Goal: Information Seeking & Learning: Learn about a topic

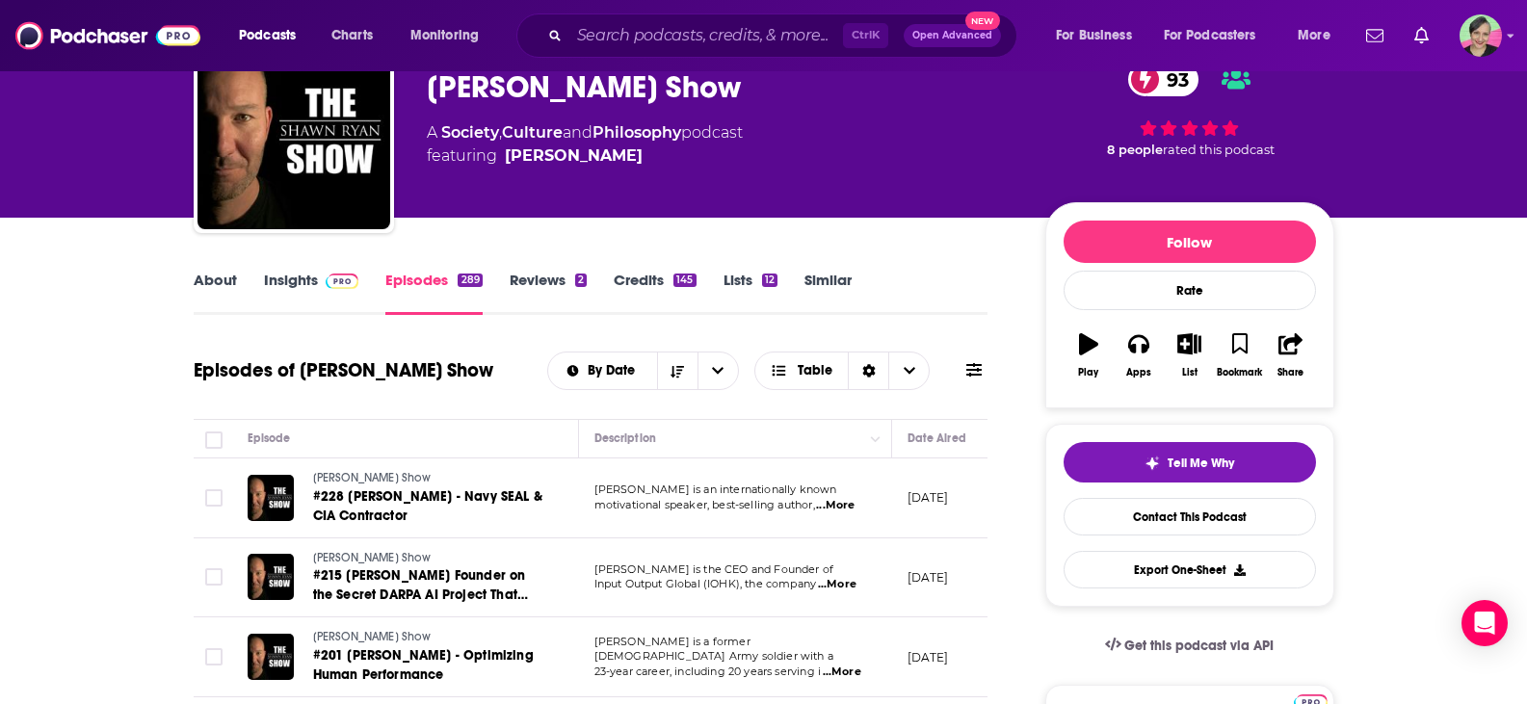
scroll to position [96, 0]
click at [273, 282] on link "Insights" at bounding box center [311, 293] width 95 height 44
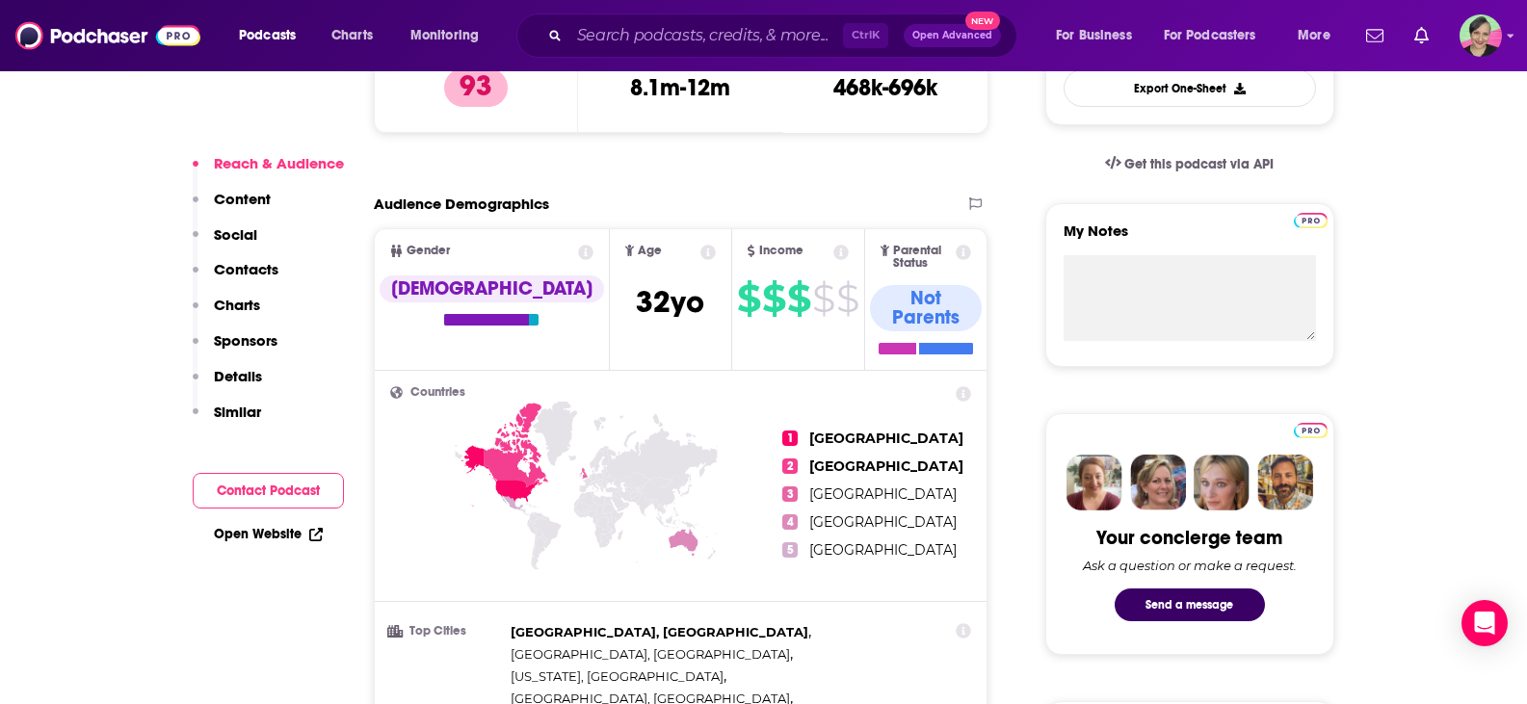
scroll to position [193, 0]
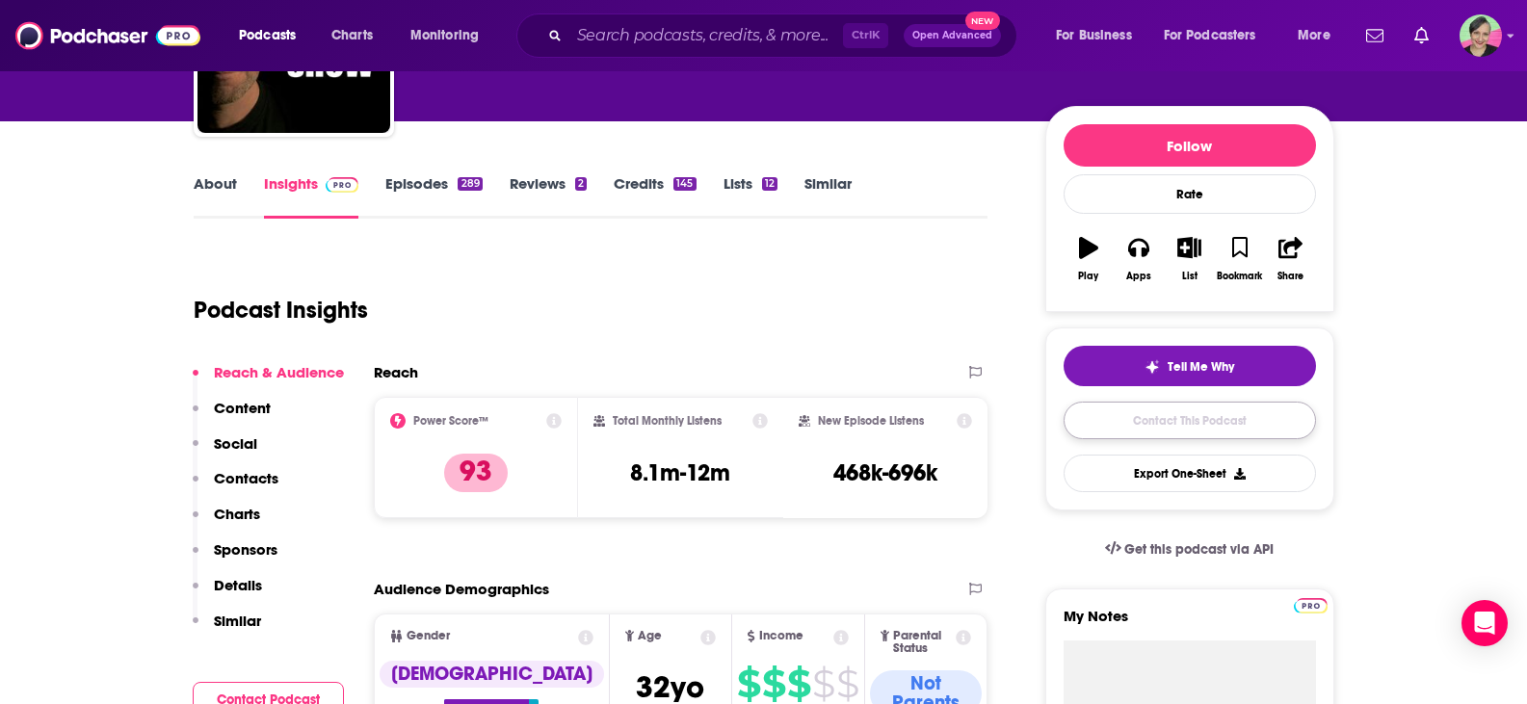
click at [1203, 422] on link "Contact This Podcast" at bounding box center [1189, 421] width 252 height 38
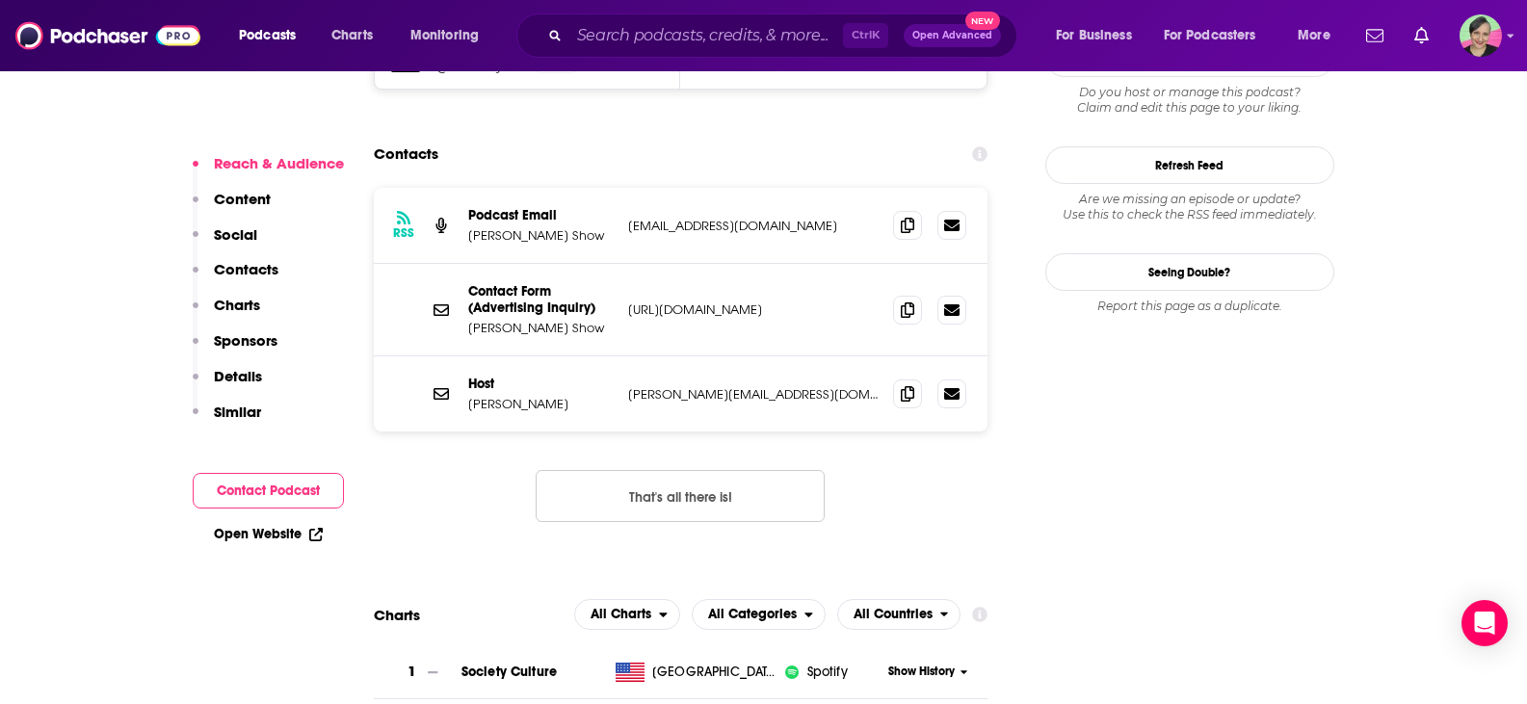
scroll to position [1887, 0]
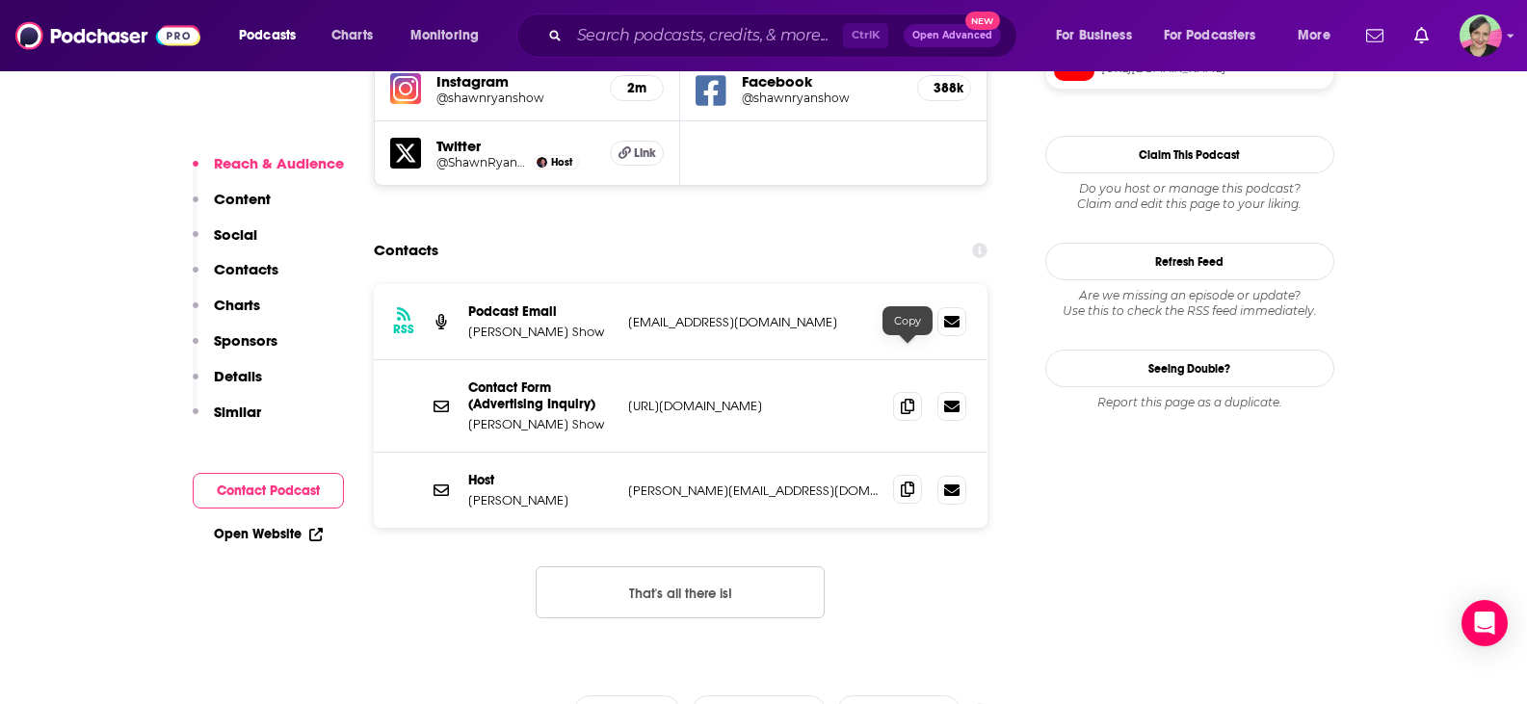
click at [908, 482] on icon at bounding box center [907, 489] width 13 height 15
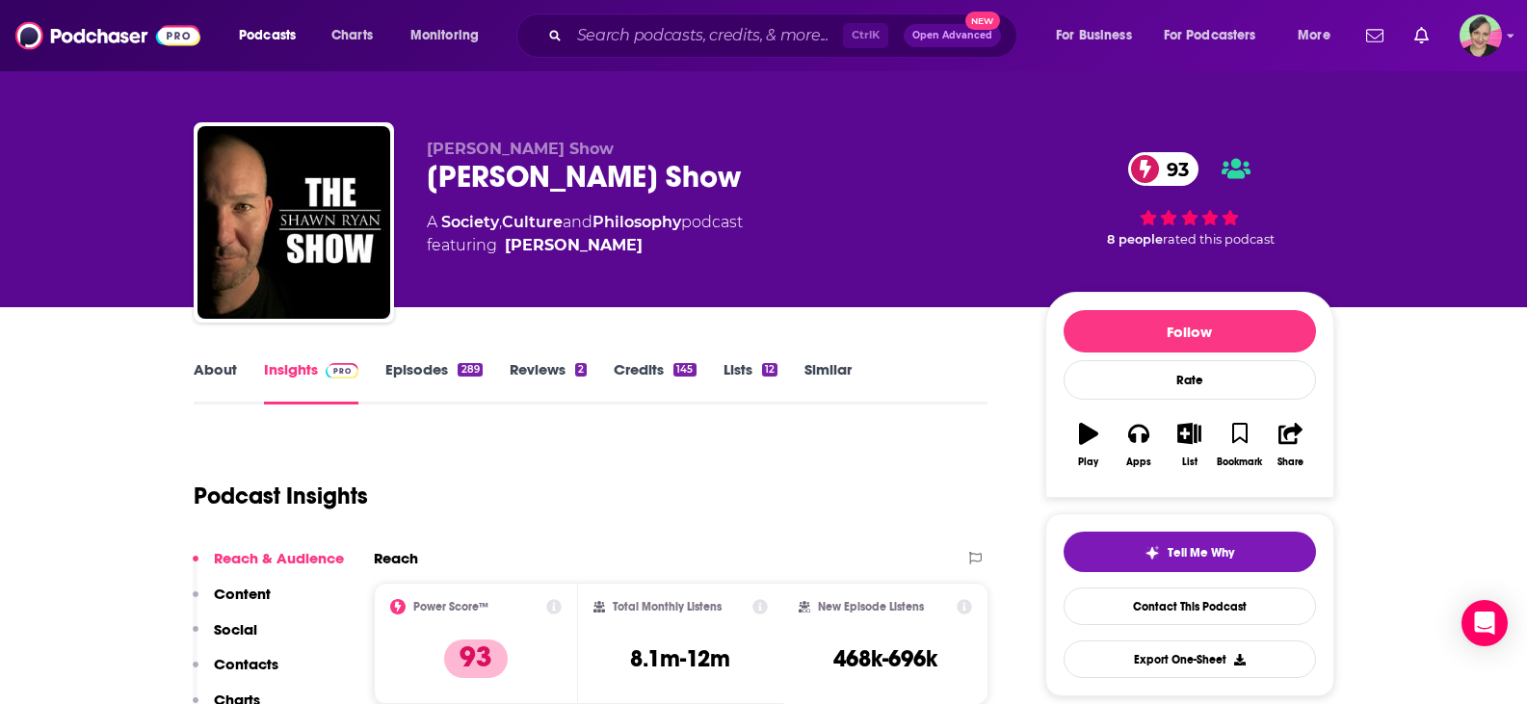
scroll to position [0, 0]
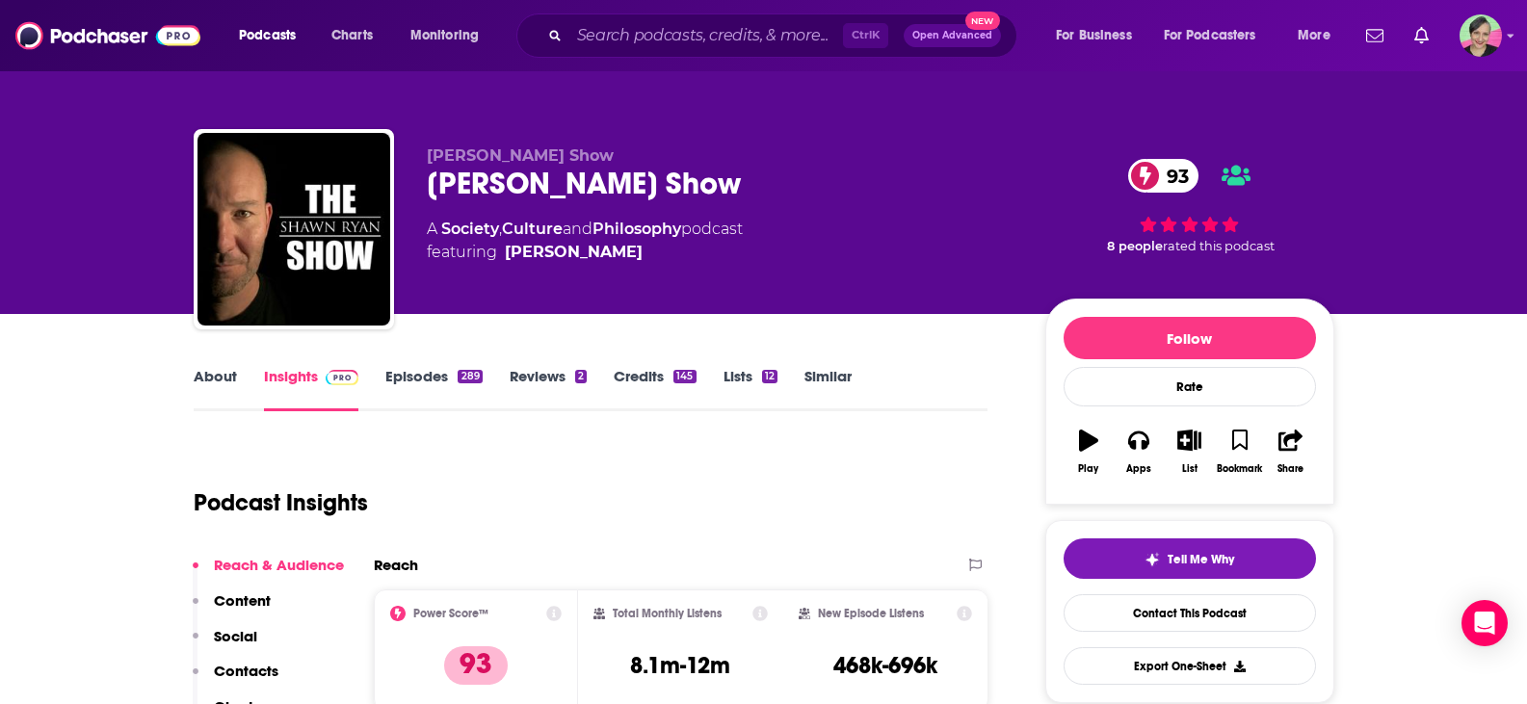
click at [207, 364] on div "About Insights Episodes 289 Reviews 2 Credits 145 Lists 12 Similar" at bounding box center [591, 387] width 795 height 47
click at [207, 370] on link "About" at bounding box center [215, 389] width 43 height 44
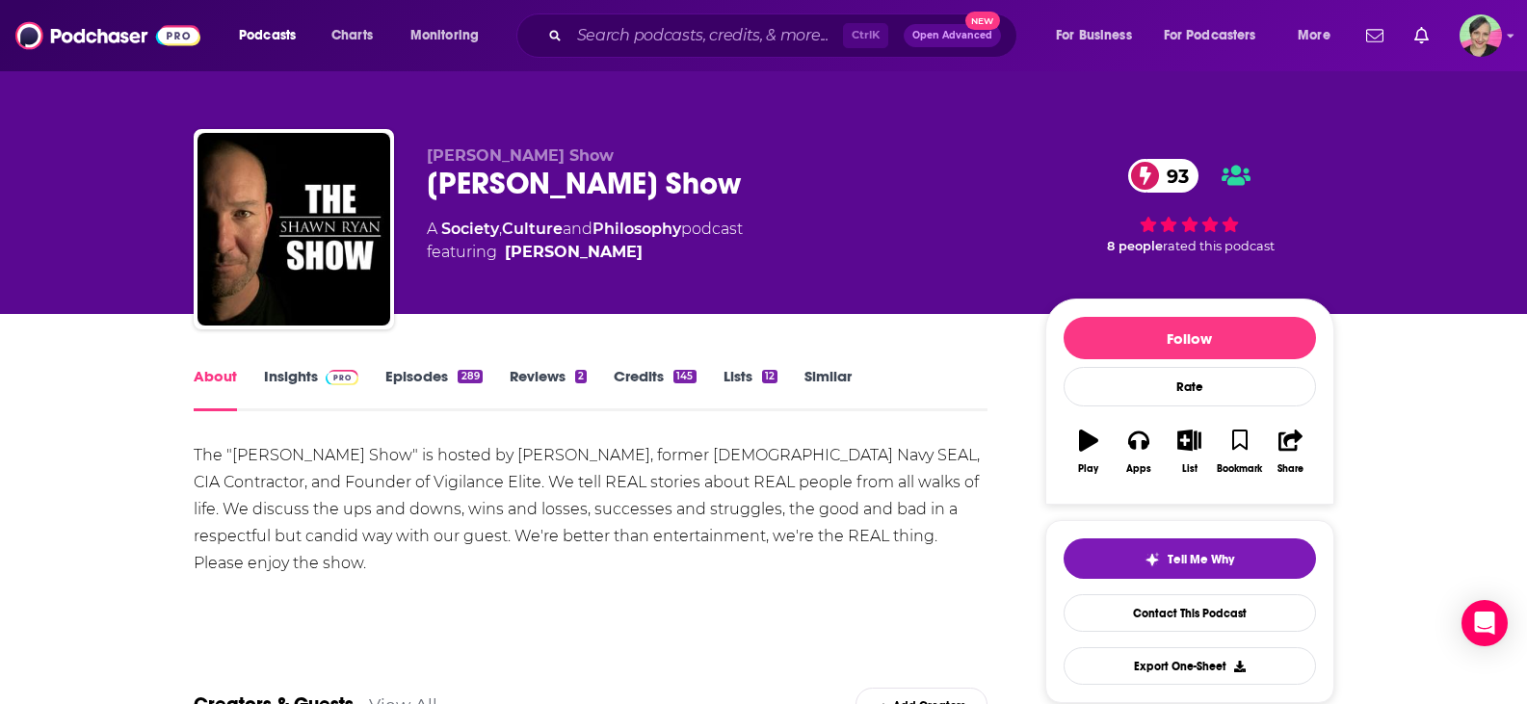
click at [417, 375] on link "Episodes 289" at bounding box center [433, 389] width 96 height 44
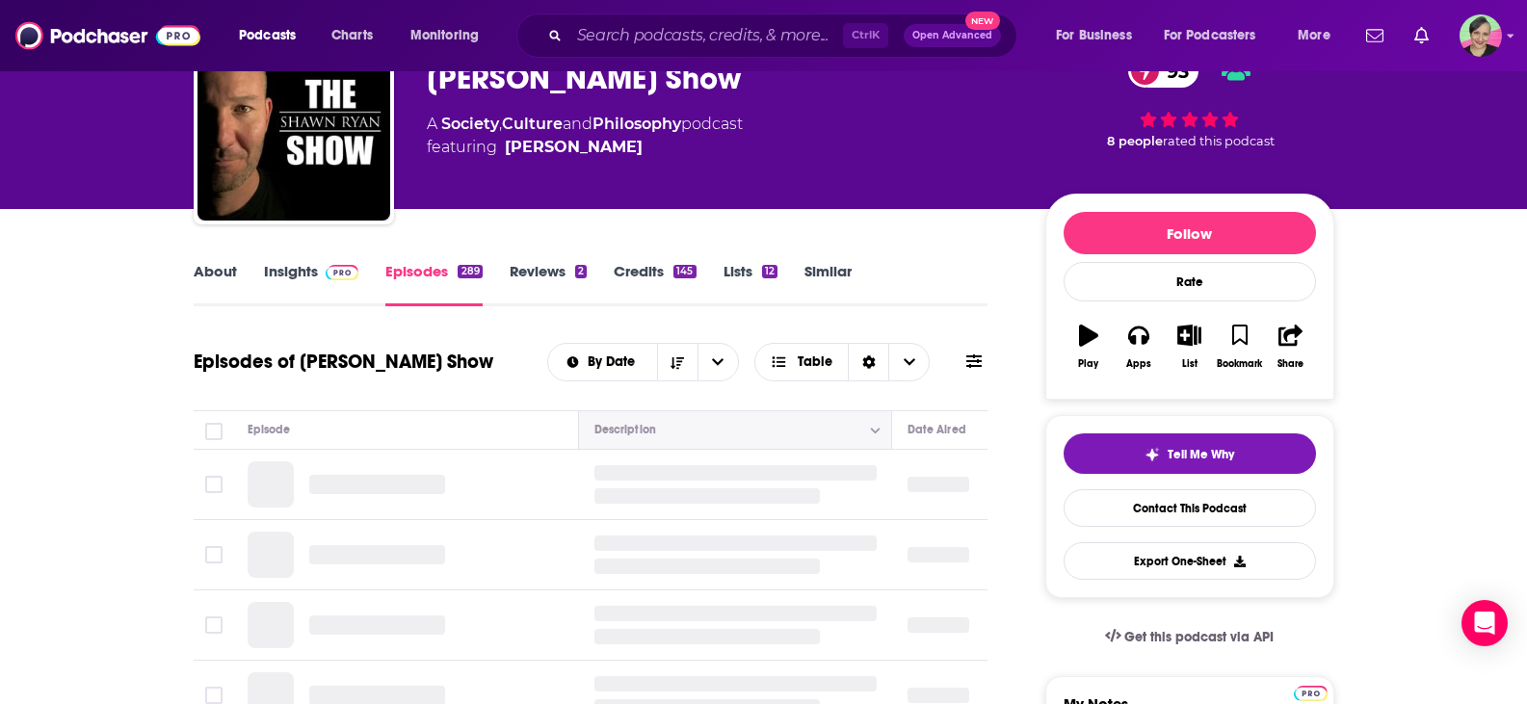
scroll to position [193, 0]
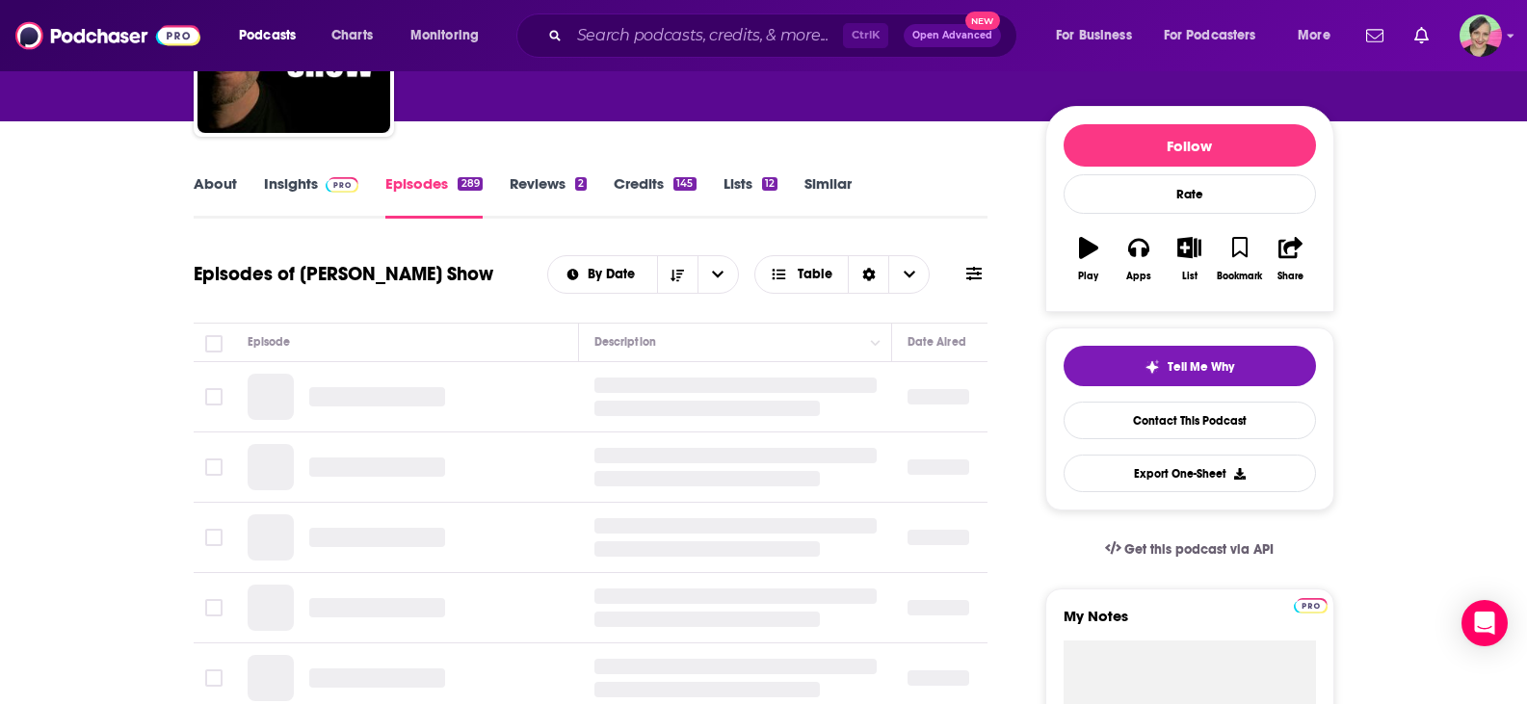
click at [980, 270] on icon at bounding box center [973, 273] width 15 height 13
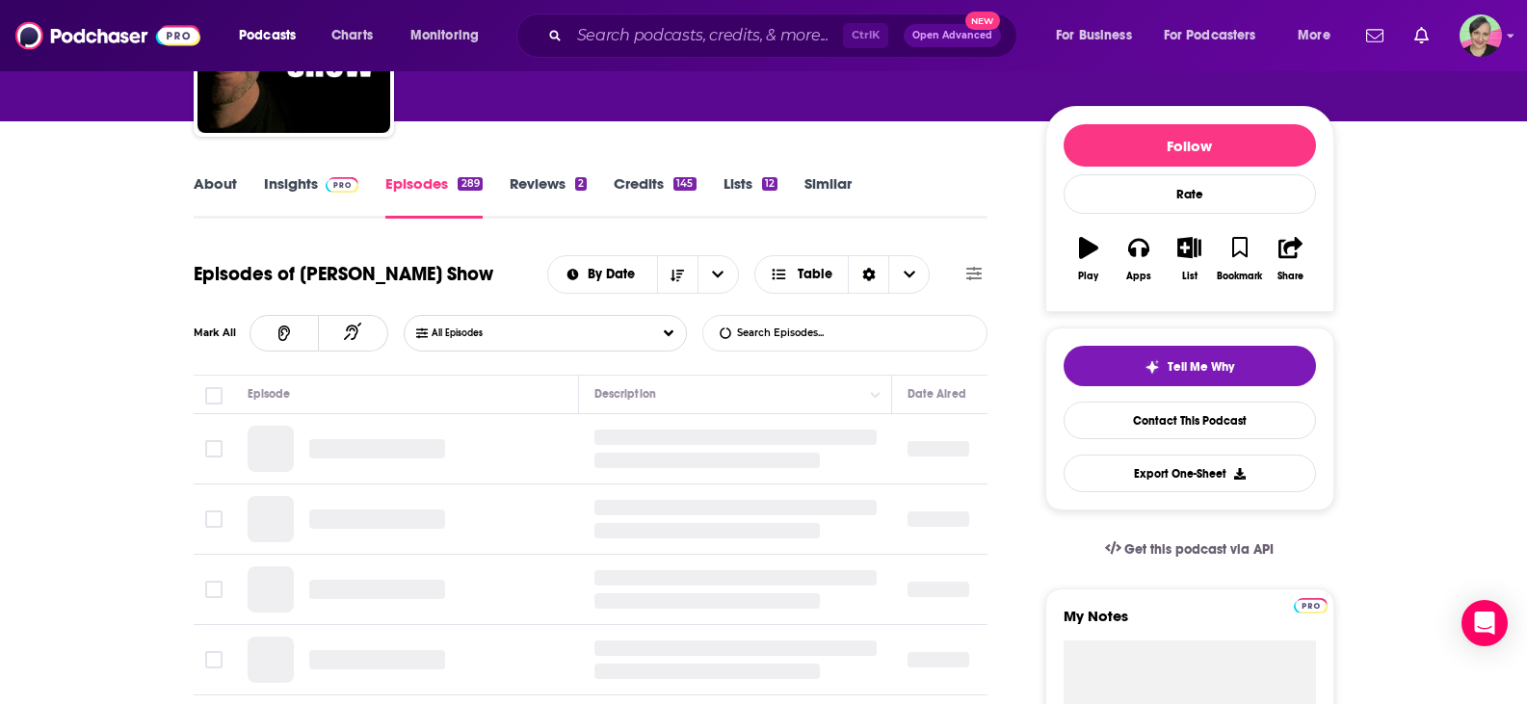
click at [851, 332] on input "List Search Input" at bounding box center [803, 333] width 201 height 35
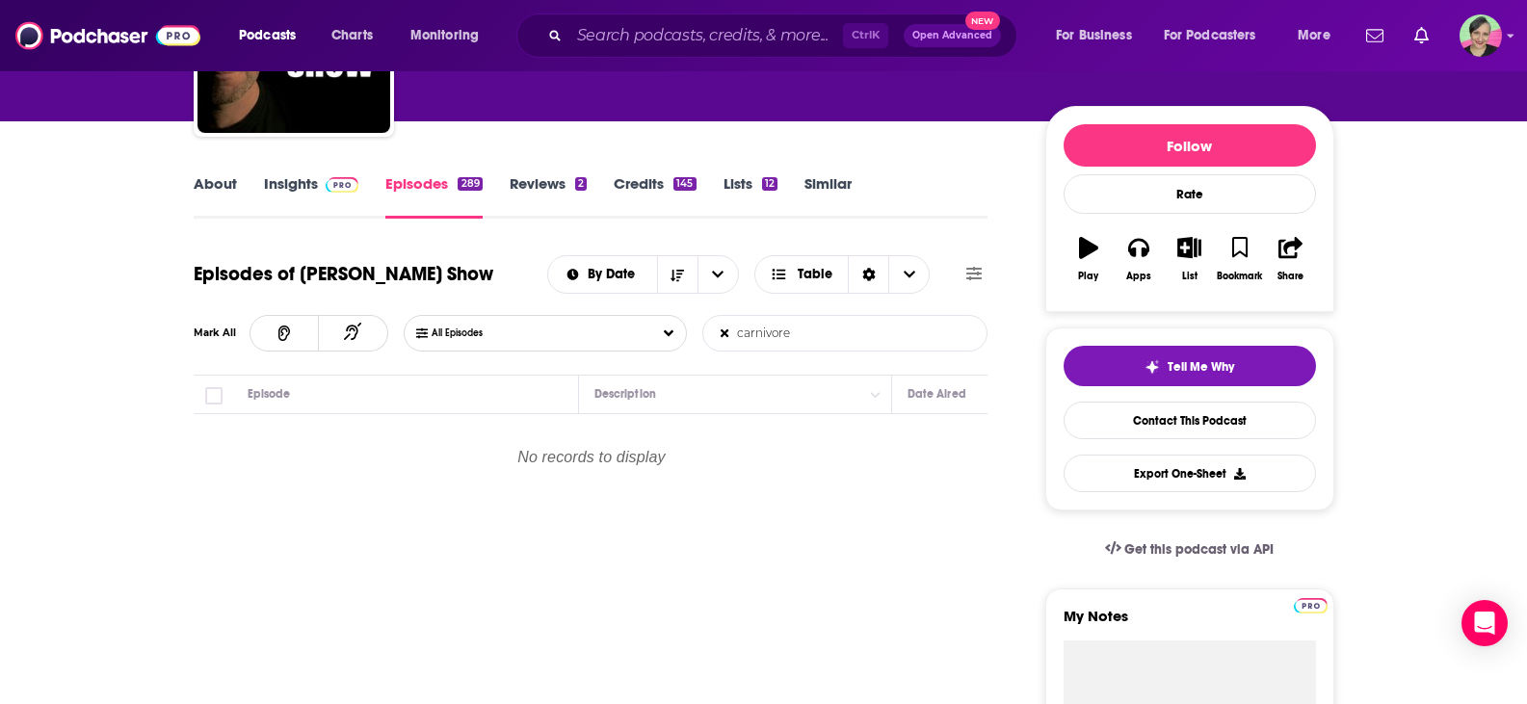
type input "carnivore"
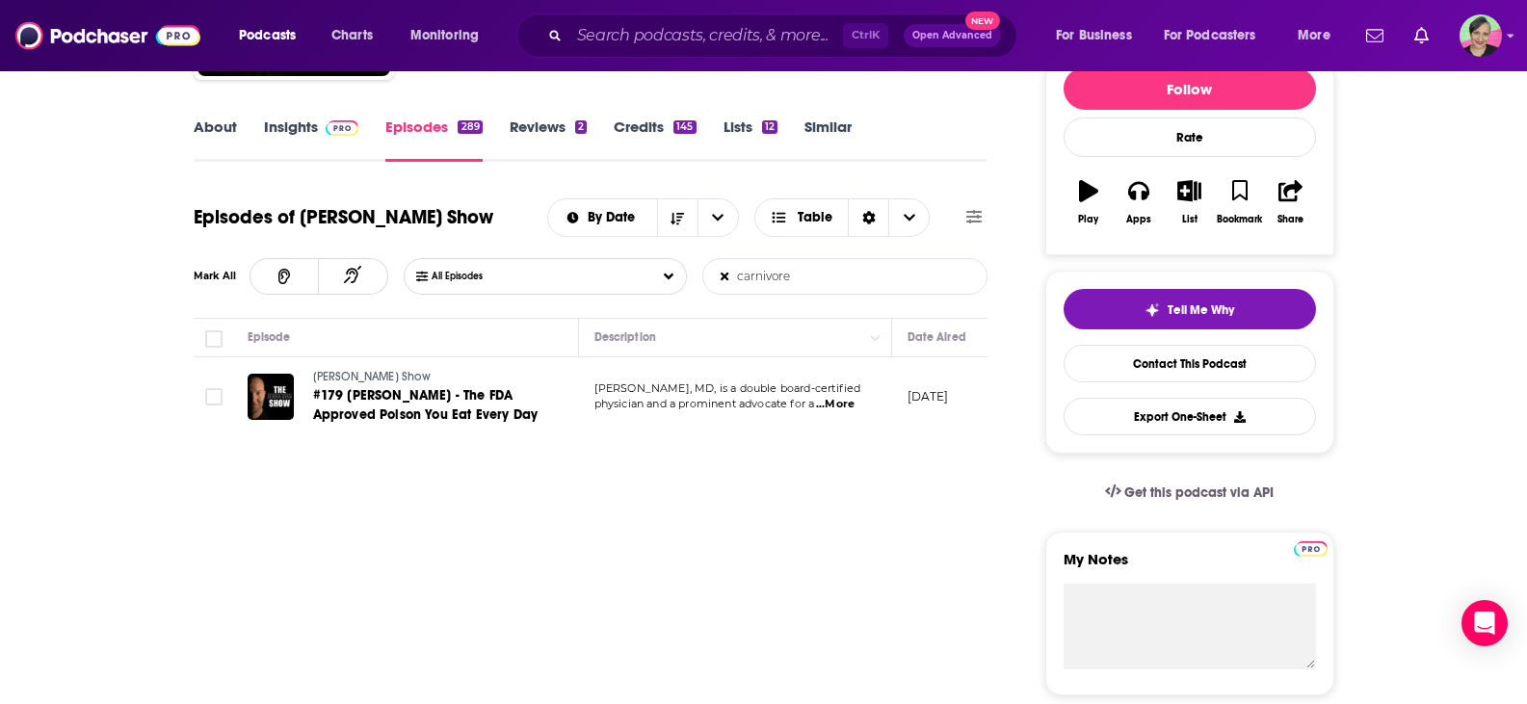
scroll to position [289, 0]
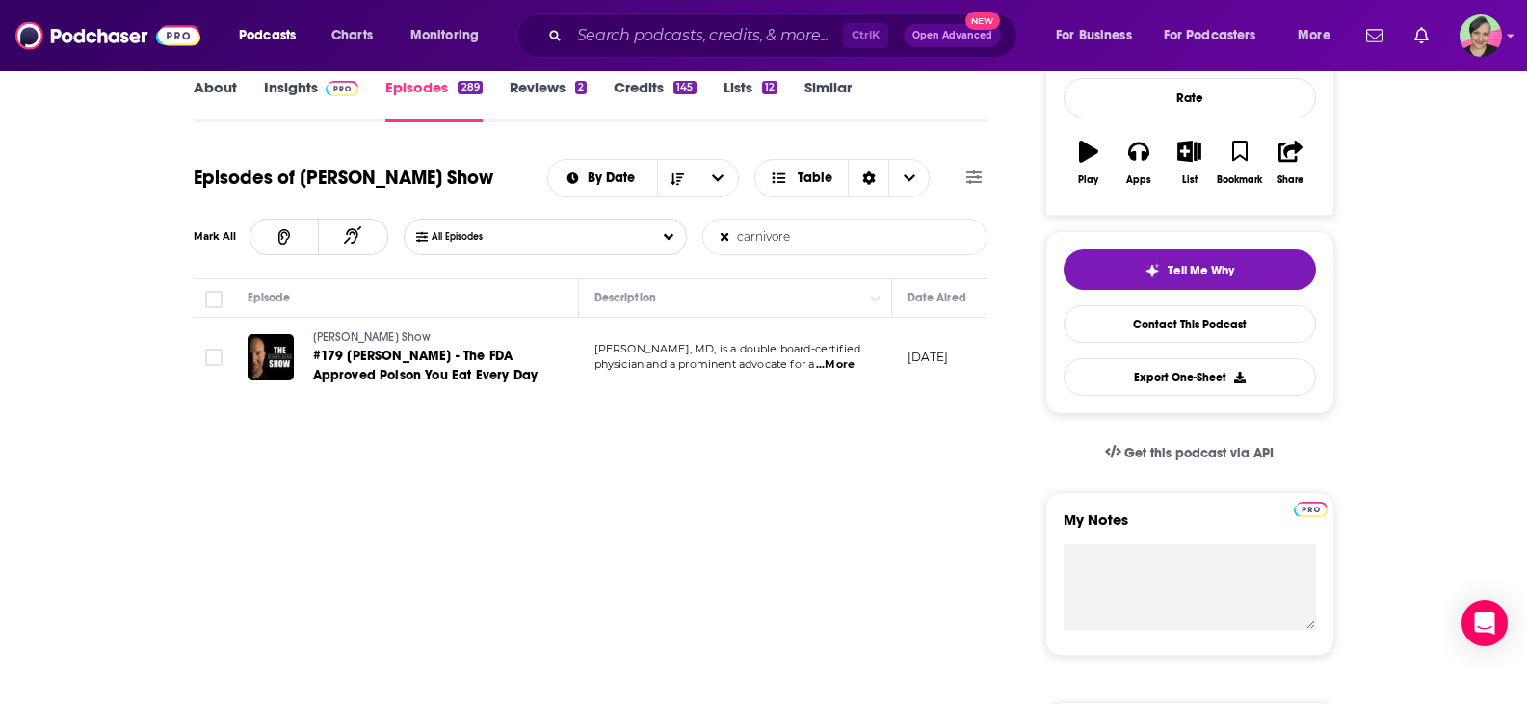
click at [843, 365] on span "...More" at bounding box center [835, 364] width 39 height 15
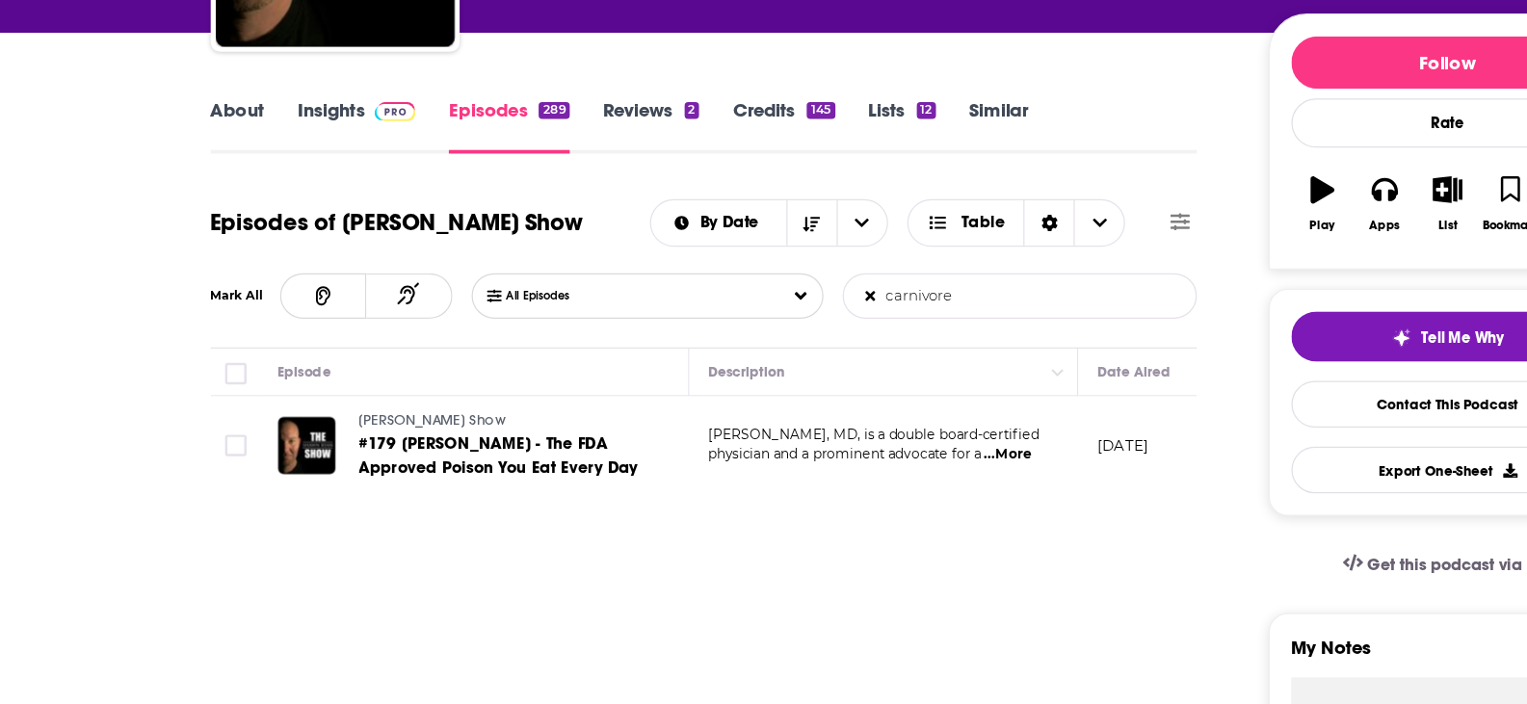
scroll to position [165, 0]
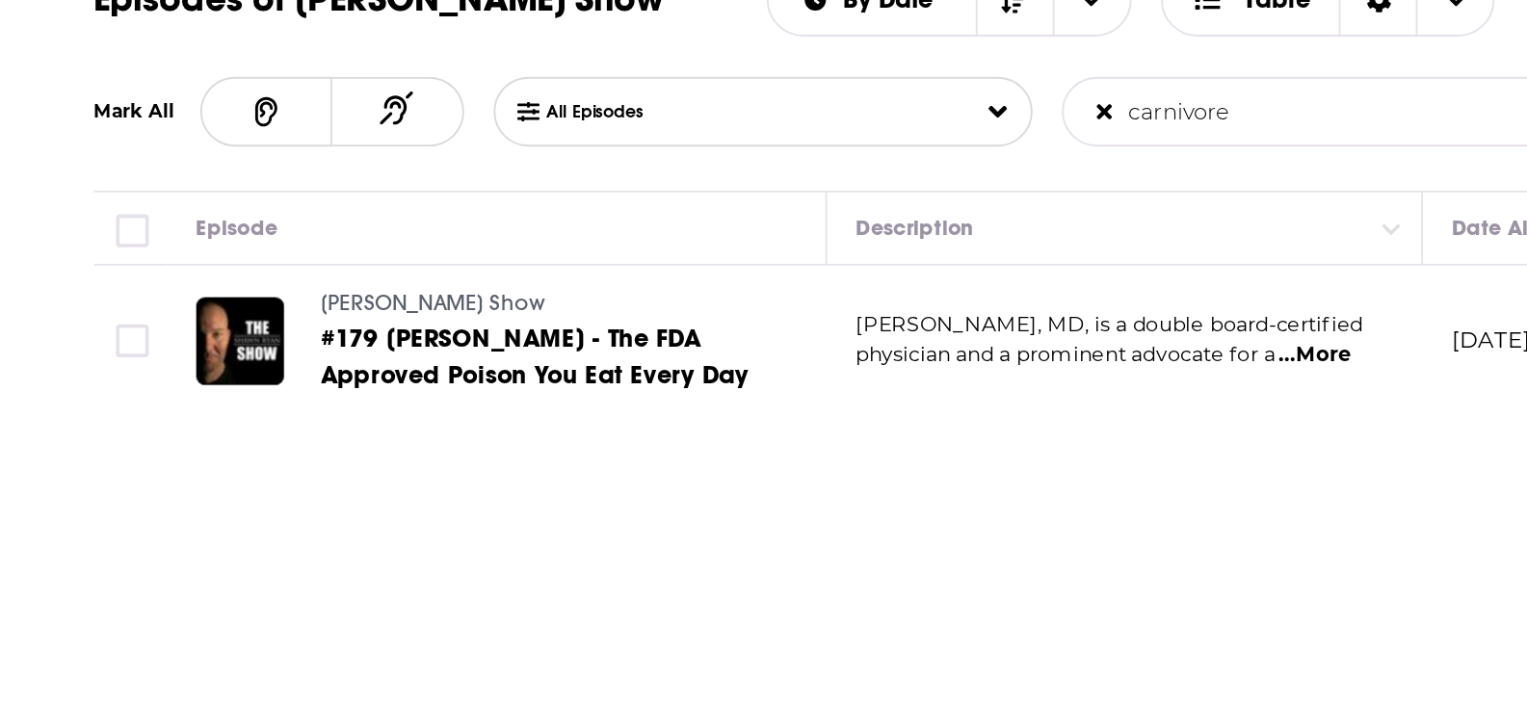
click at [792, 485] on span "physician and a prominent advocate for a" at bounding box center [704, 488] width 221 height 13
click at [840, 488] on span "...More" at bounding box center [835, 489] width 39 height 15
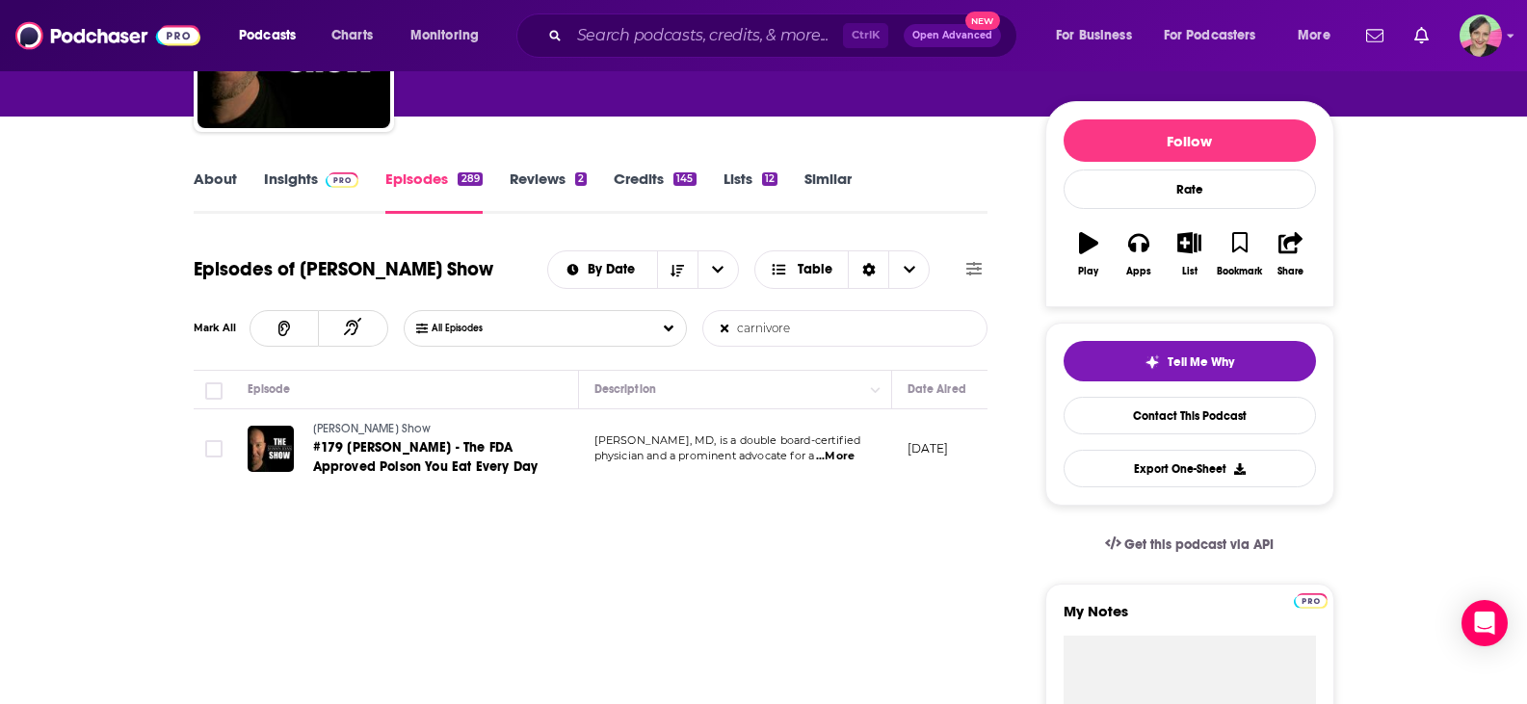
scroll to position [399, 0]
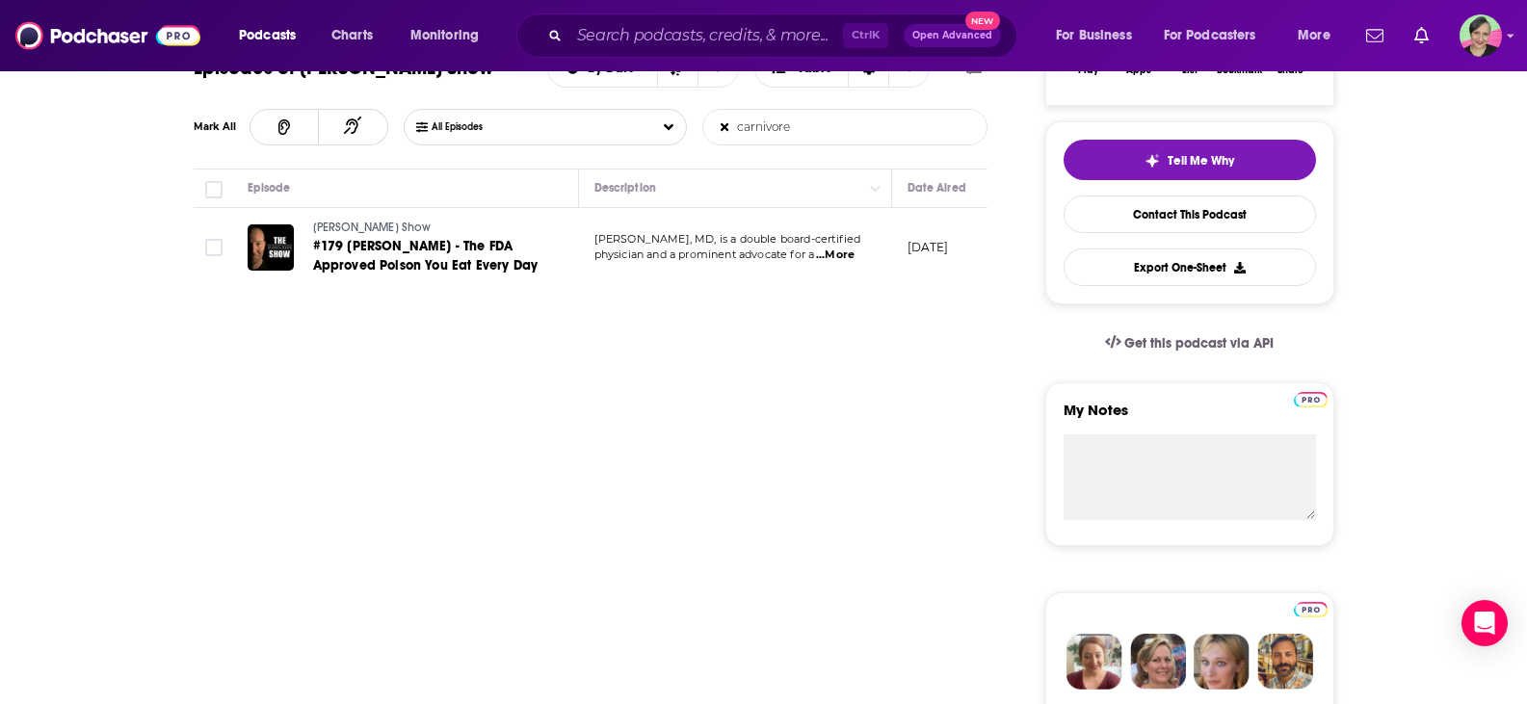
click at [840, 252] on span "...More" at bounding box center [835, 255] width 39 height 15
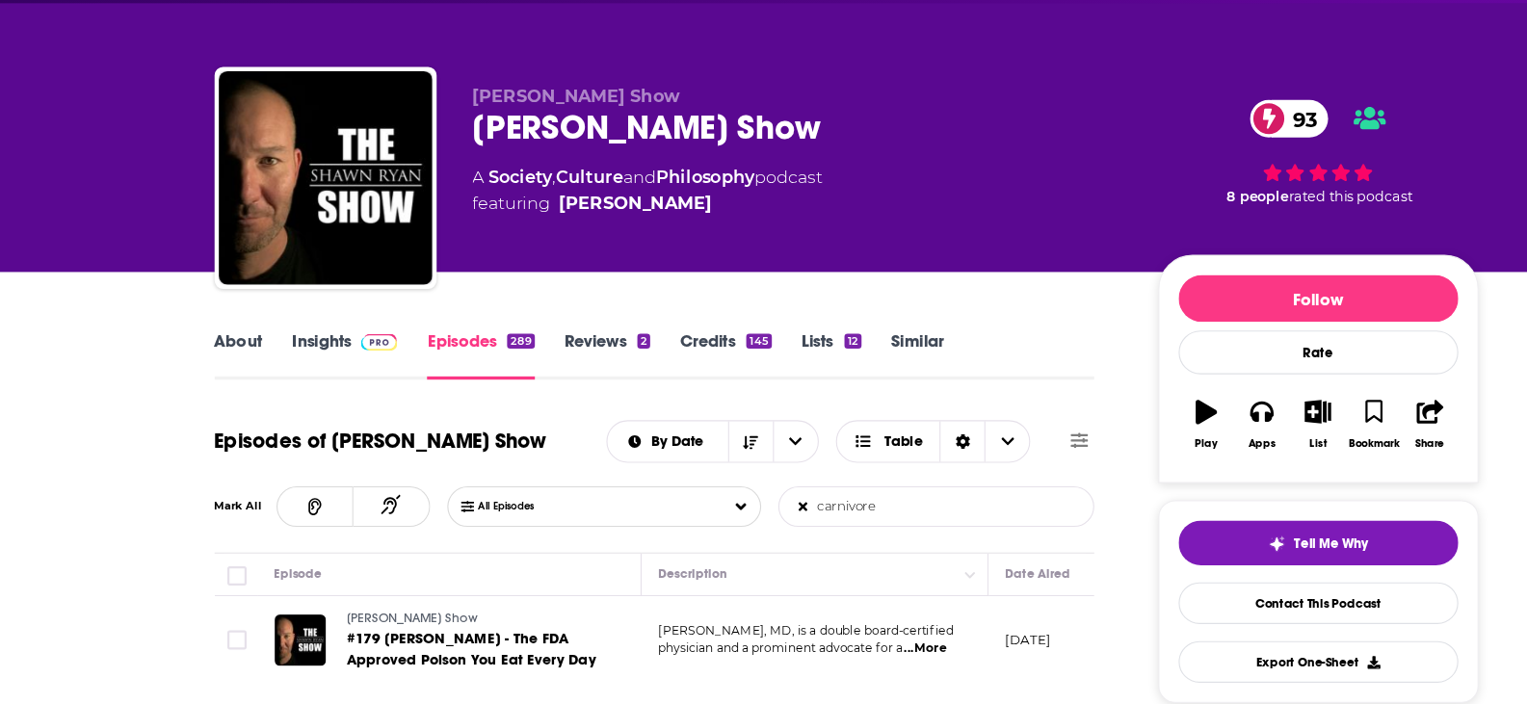
scroll to position [9, 0]
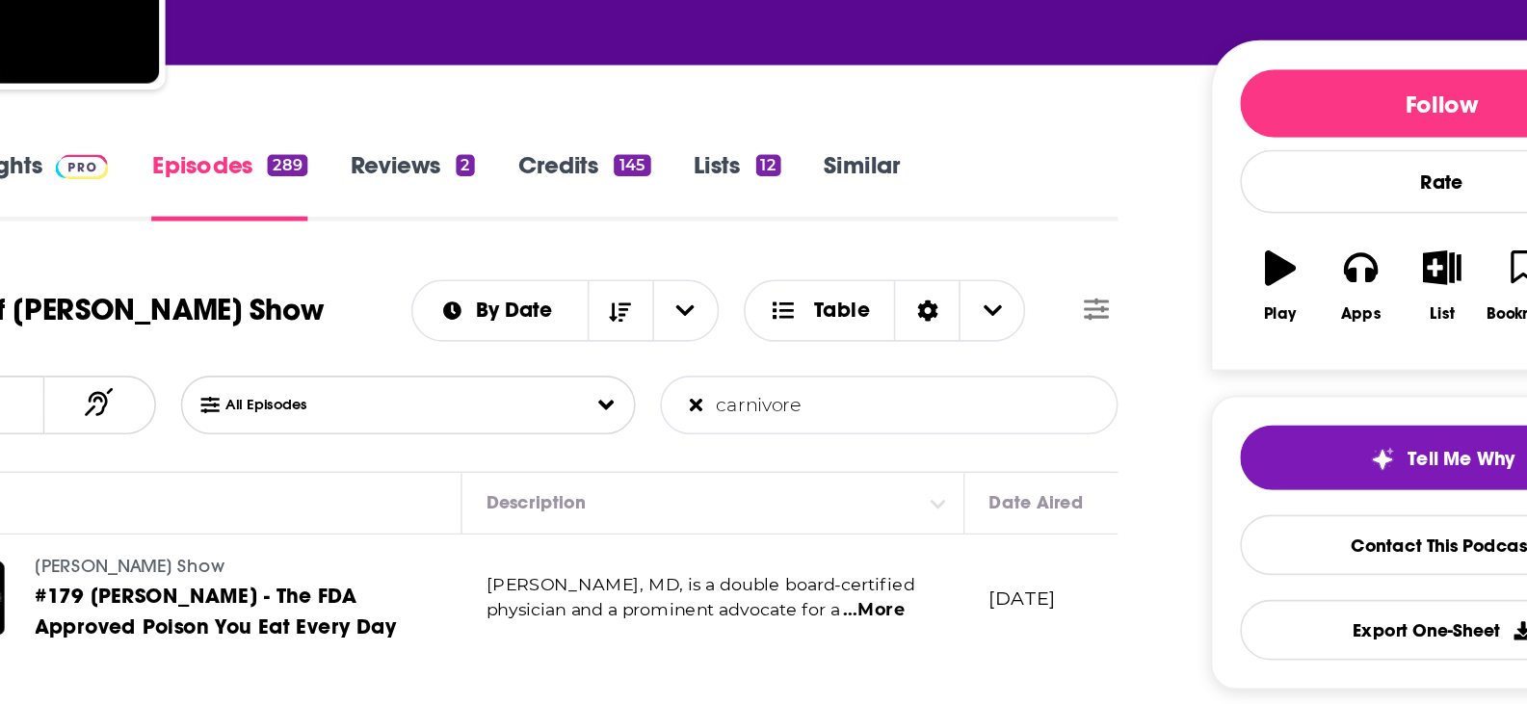
click at [848, 643] on span "...More" at bounding box center [835, 645] width 39 height 15
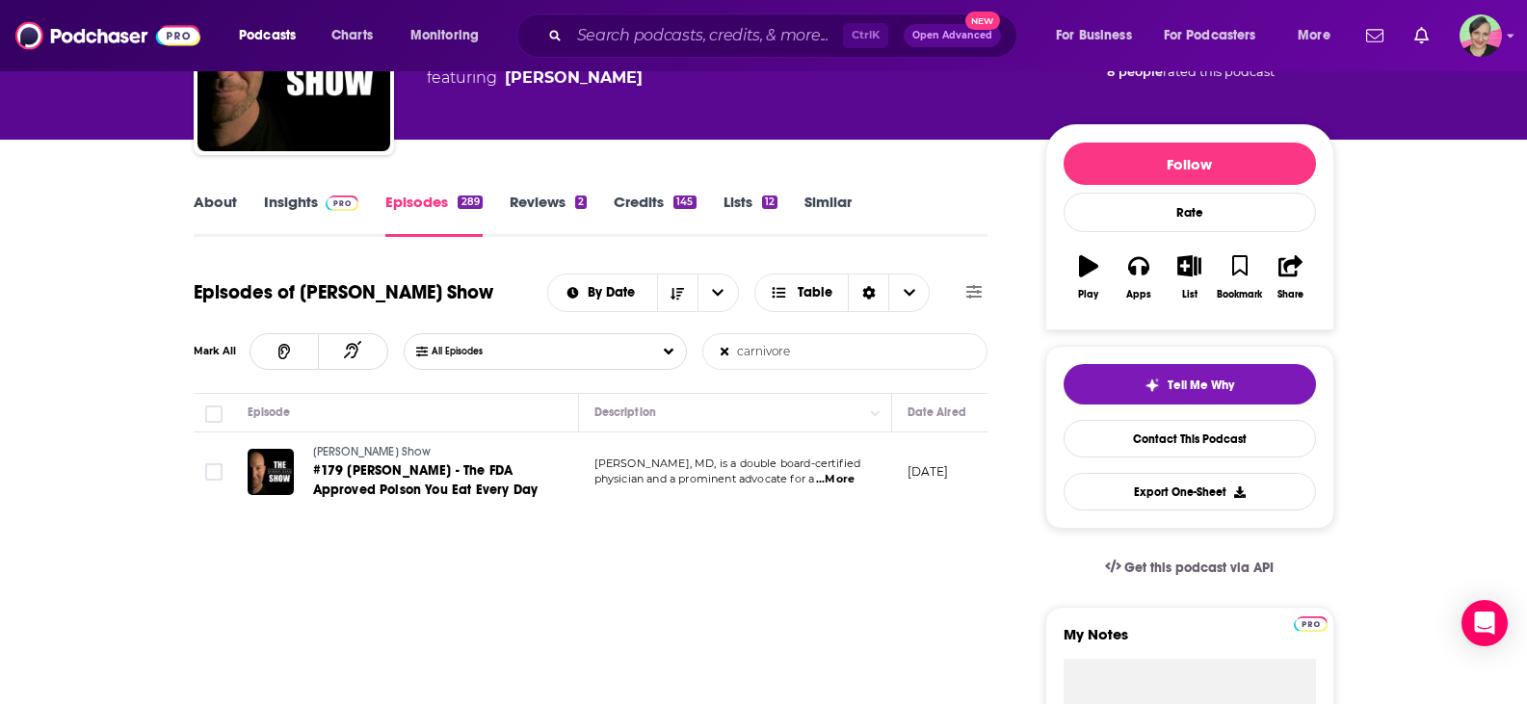
scroll to position [194, 0]
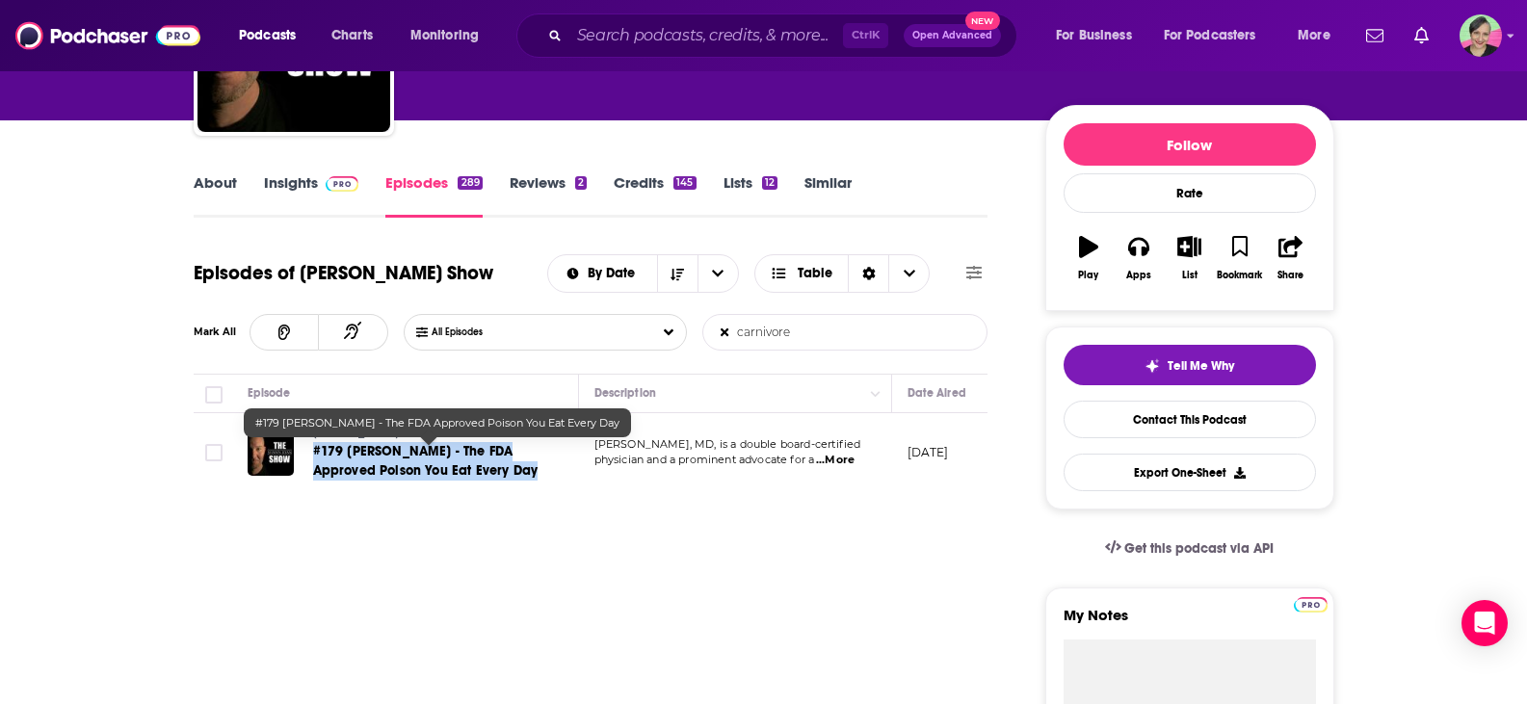
drag, startPoint x: 553, startPoint y: 482, endPoint x: 1205, endPoint y: 111, distance: 750.2
click at [314, 459] on td "Shawn Ryan Show #179 Paul Saladino - The FDA Approved Poison You Eat Every Day" at bounding box center [405, 452] width 347 height 79
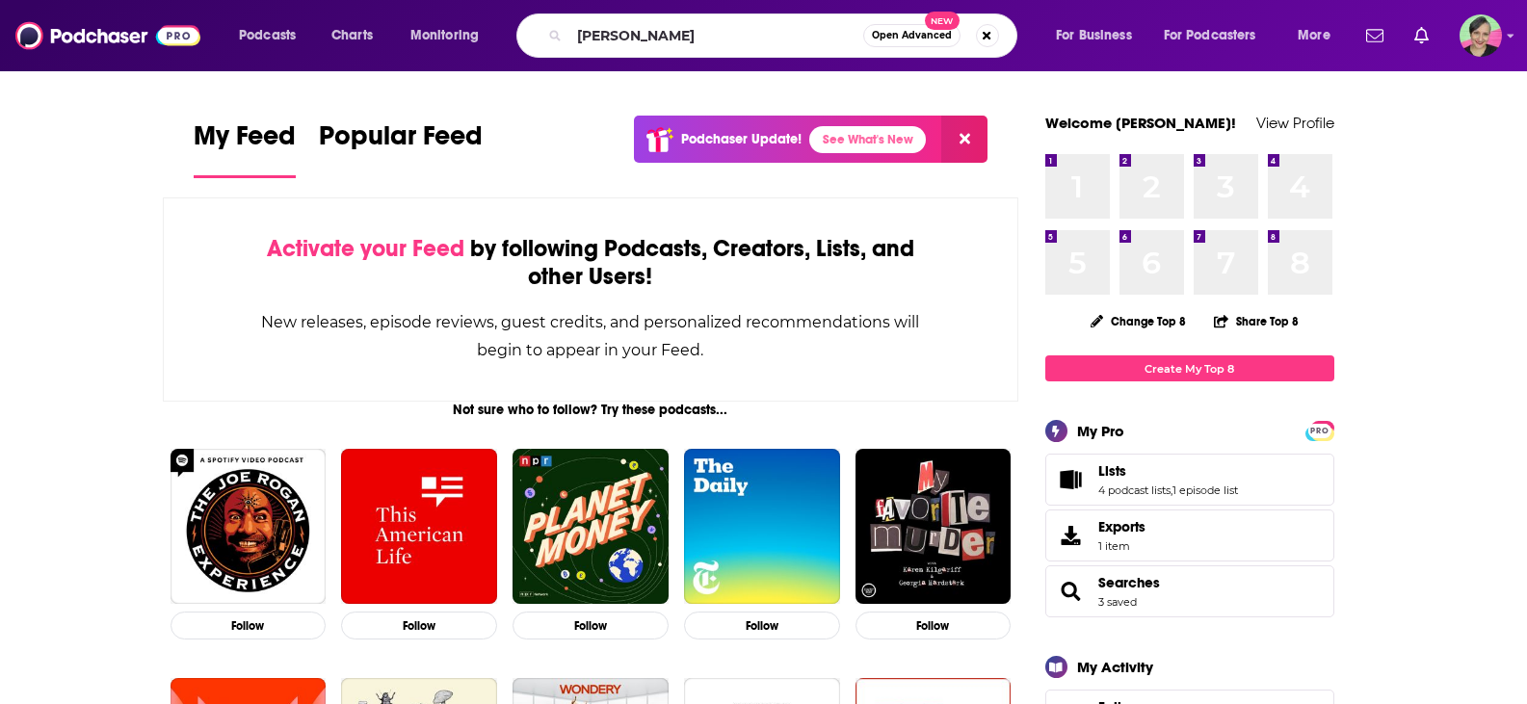
type input "[PERSON_NAME]"
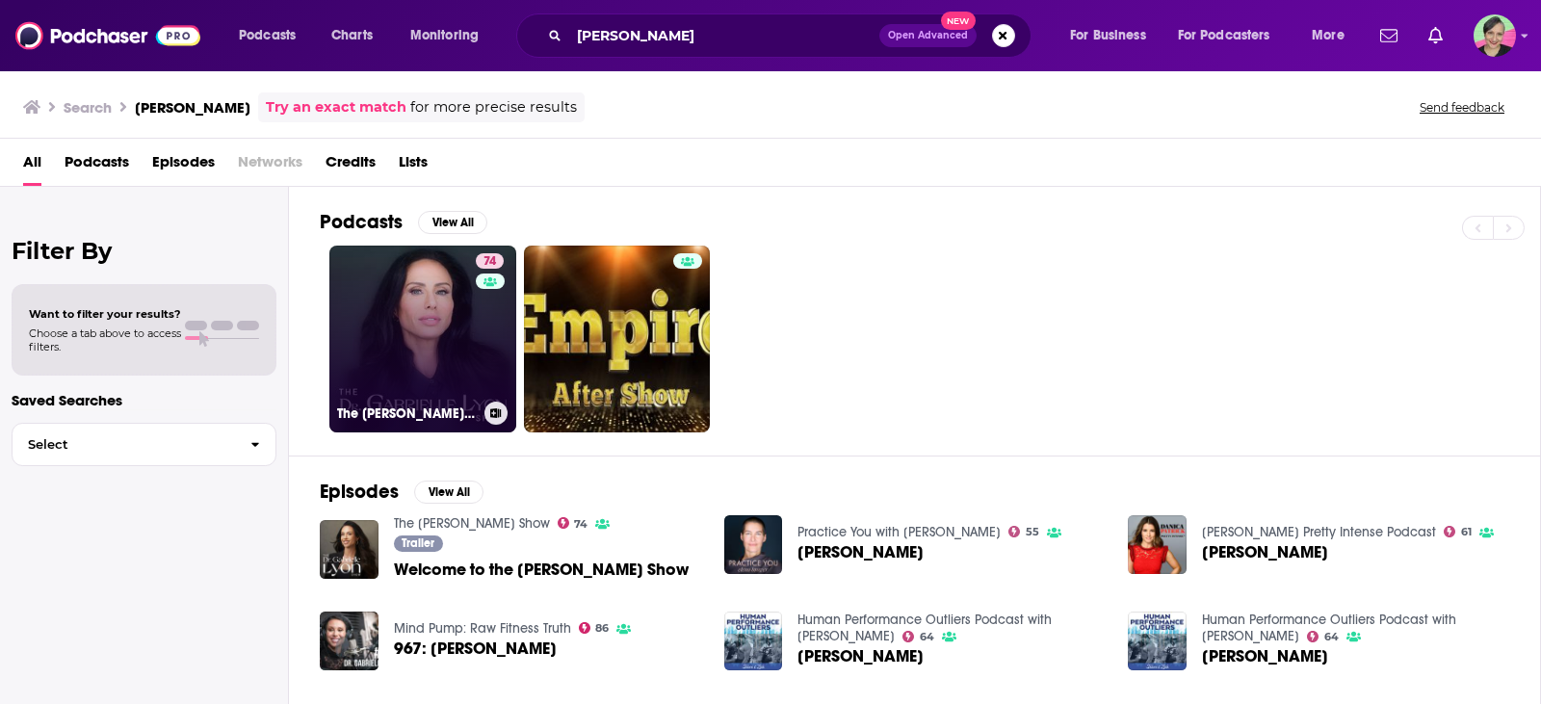
click at [430, 288] on link "74 The [PERSON_NAME] Show" at bounding box center [422, 339] width 187 height 187
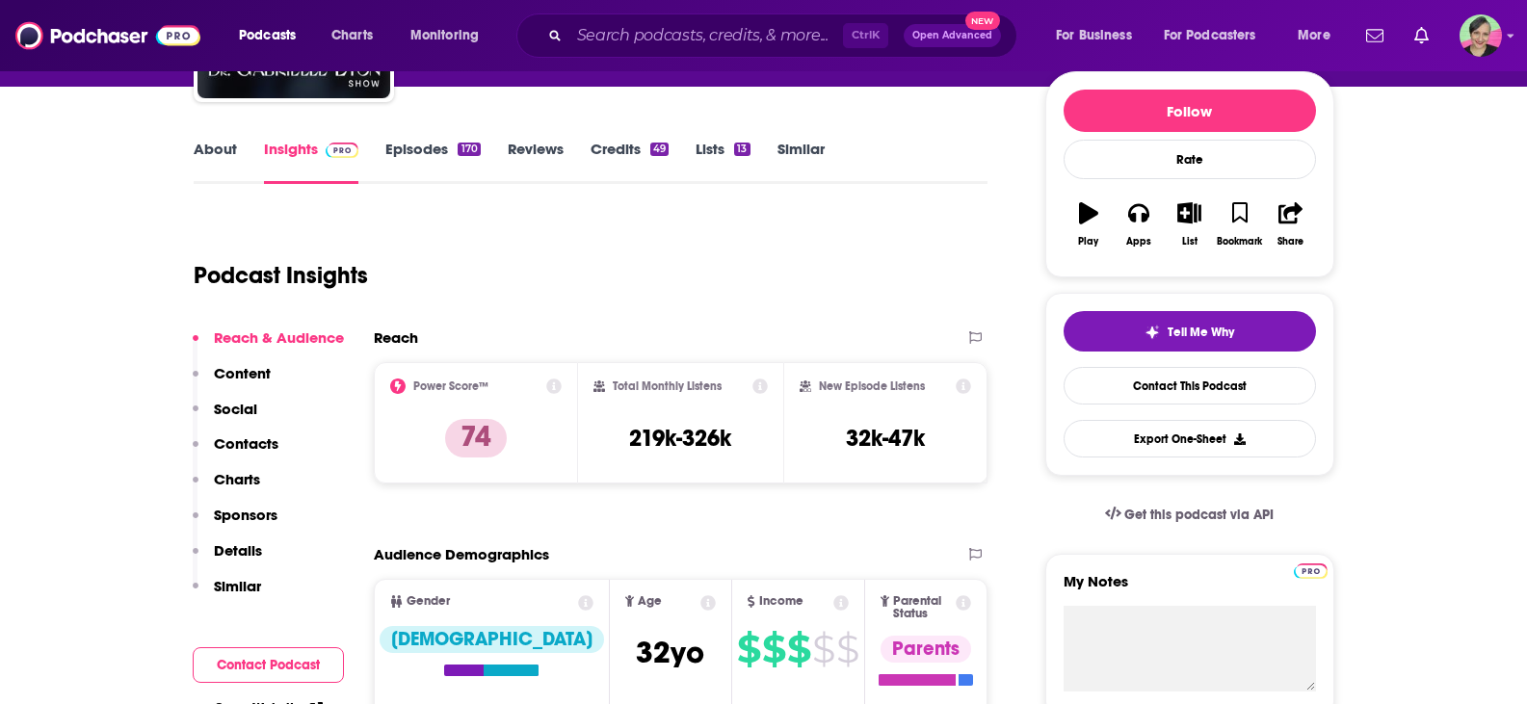
scroll to position [193, 0]
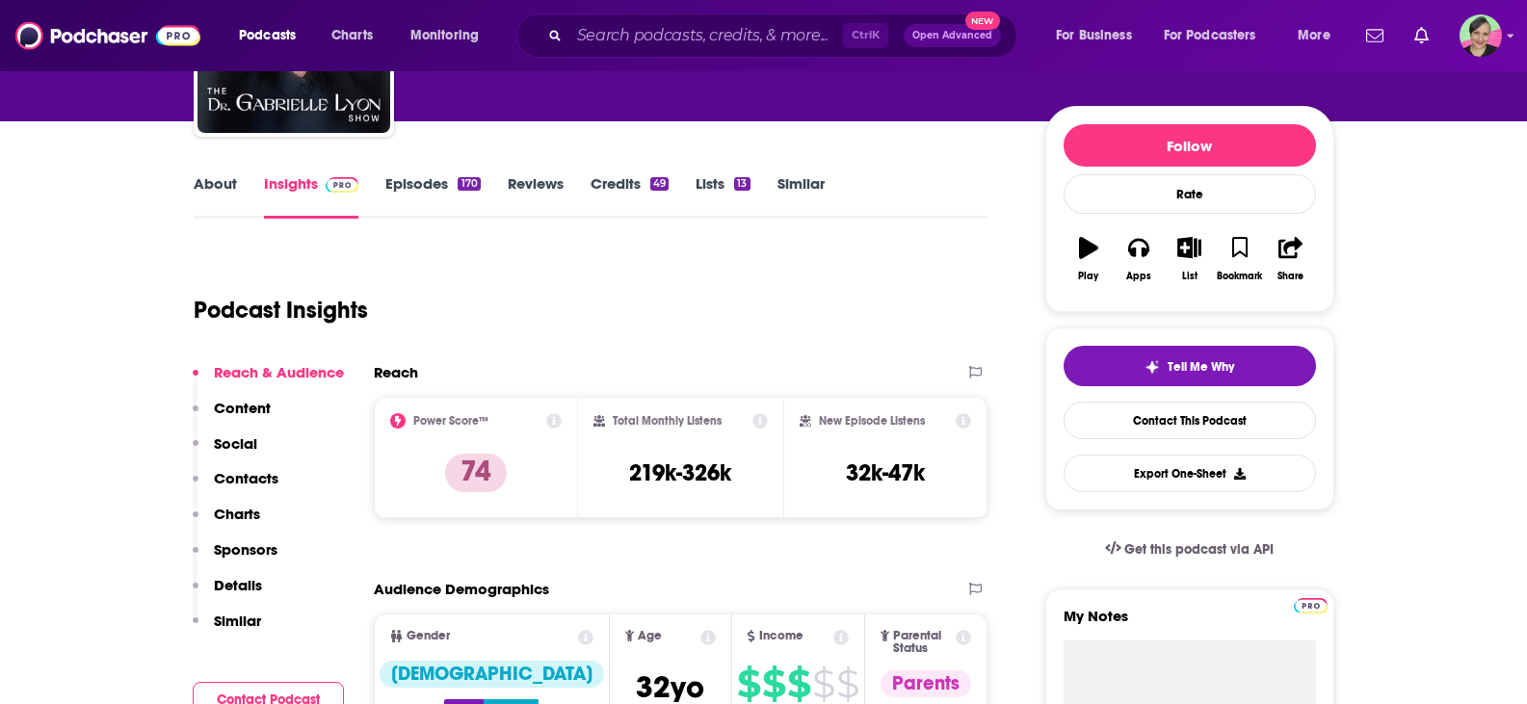
click at [433, 188] on link "Episodes 170" at bounding box center [432, 196] width 94 height 44
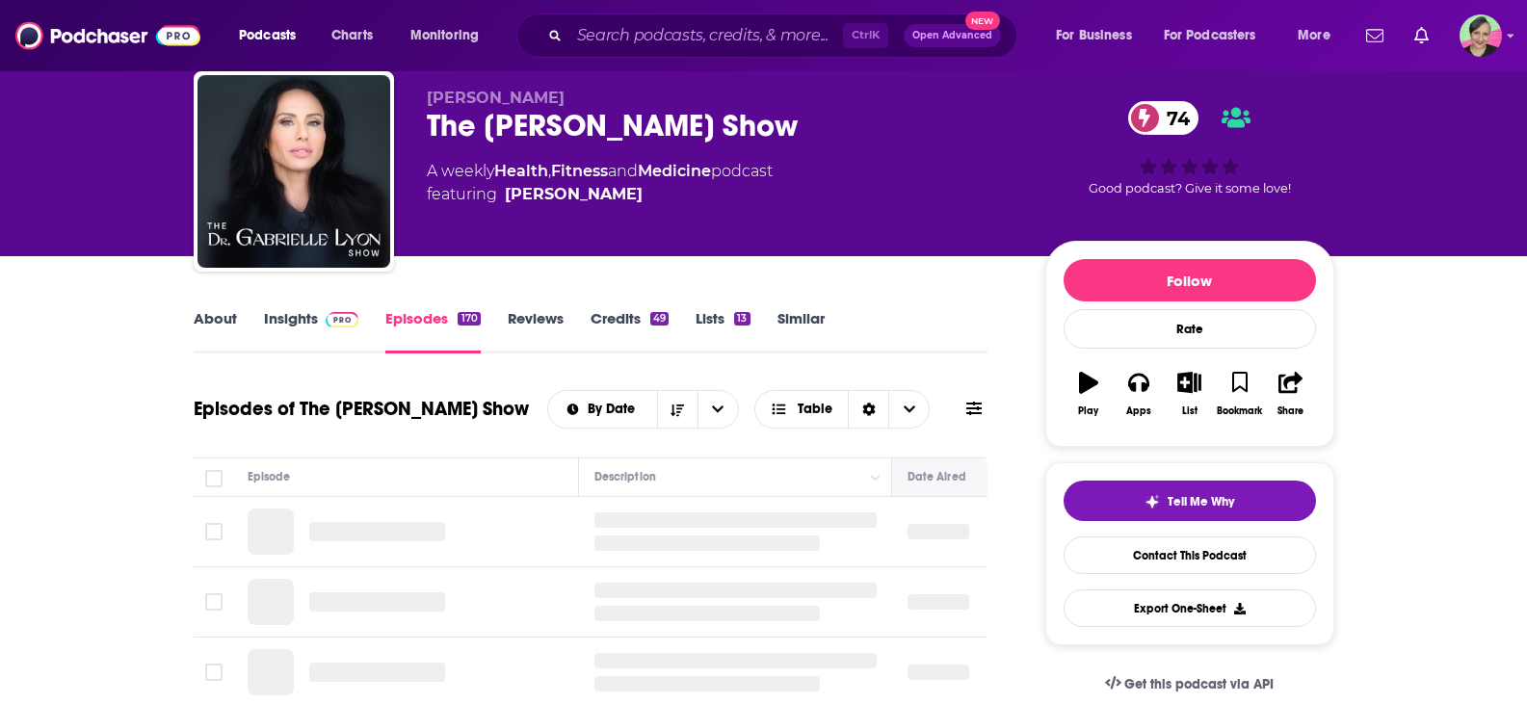
scroll to position [193, 0]
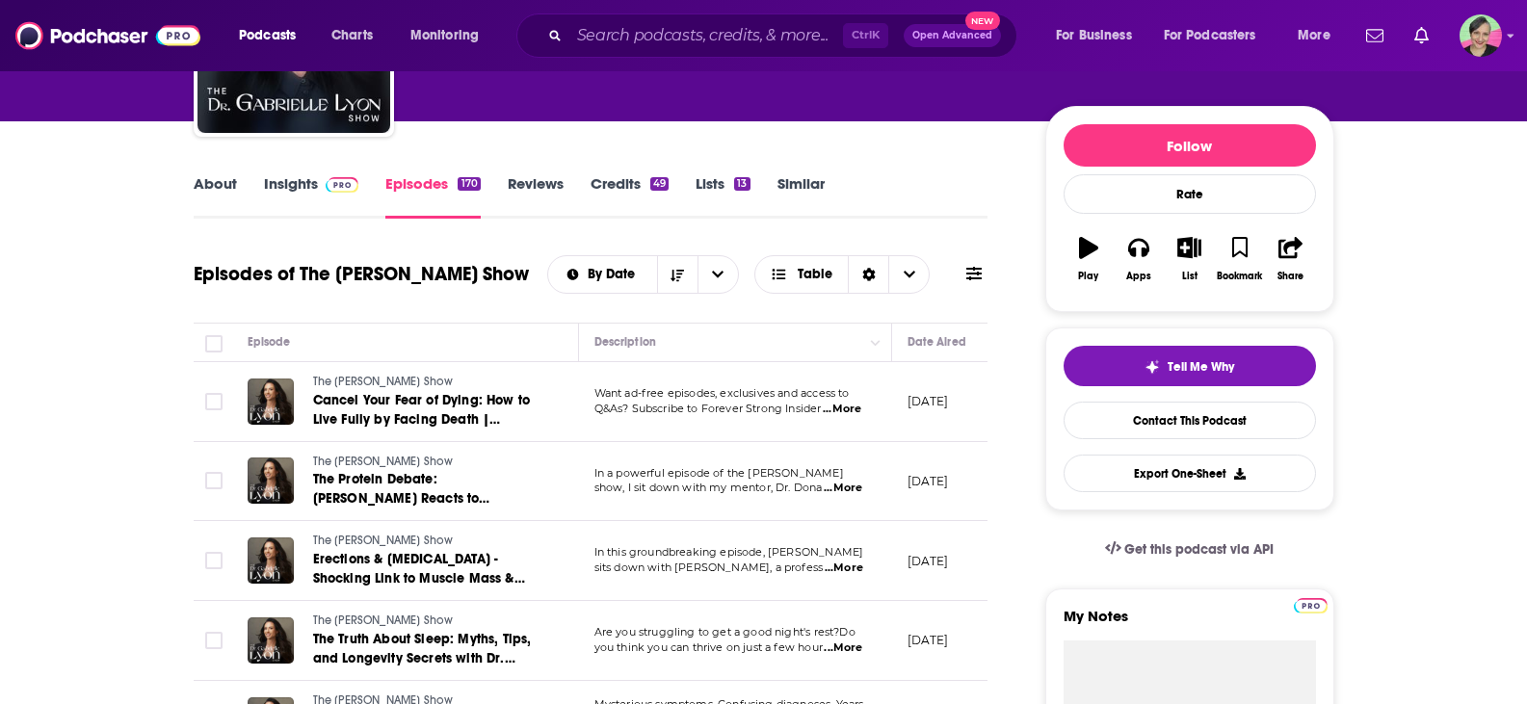
click at [960, 284] on button at bounding box center [973, 274] width 27 height 20
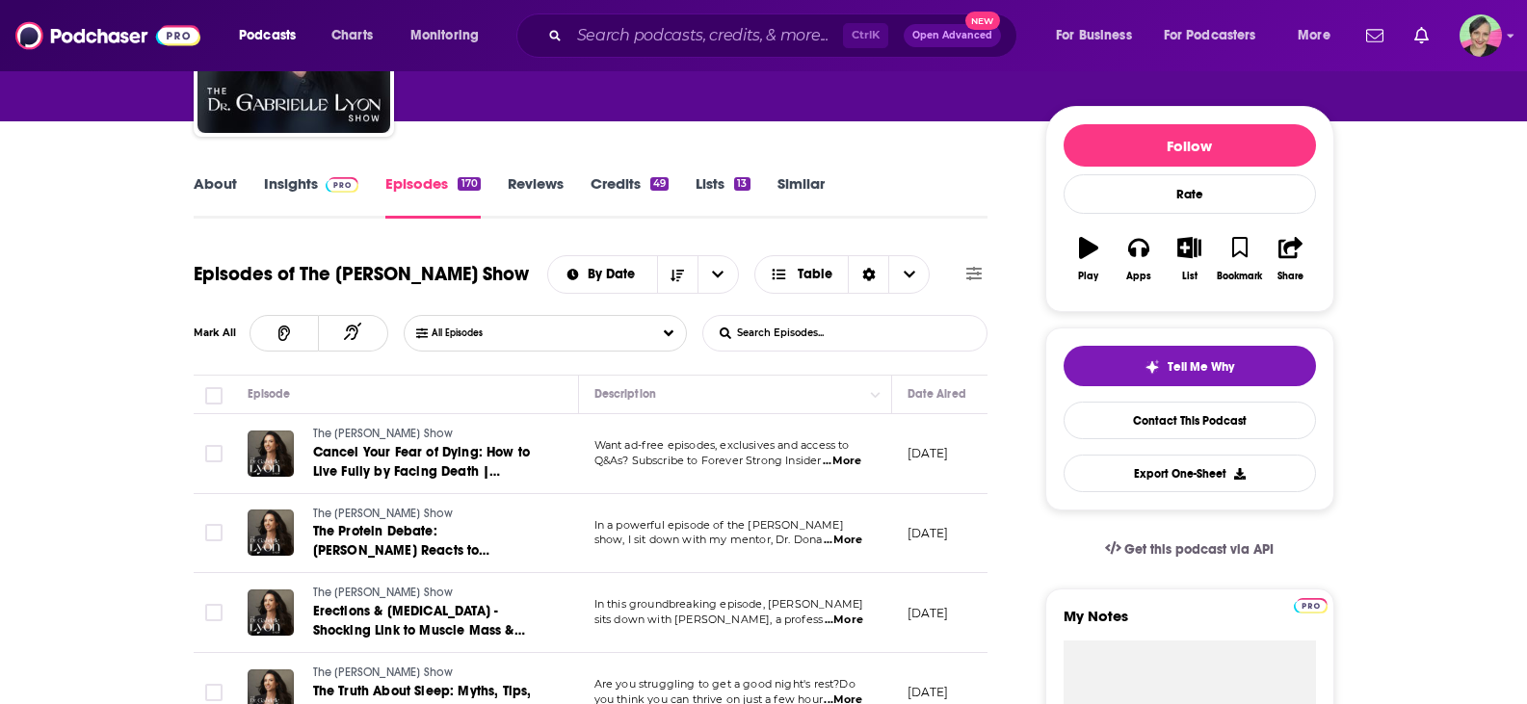
click at [839, 351] on input "List Search Input" at bounding box center [803, 333] width 201 height 35
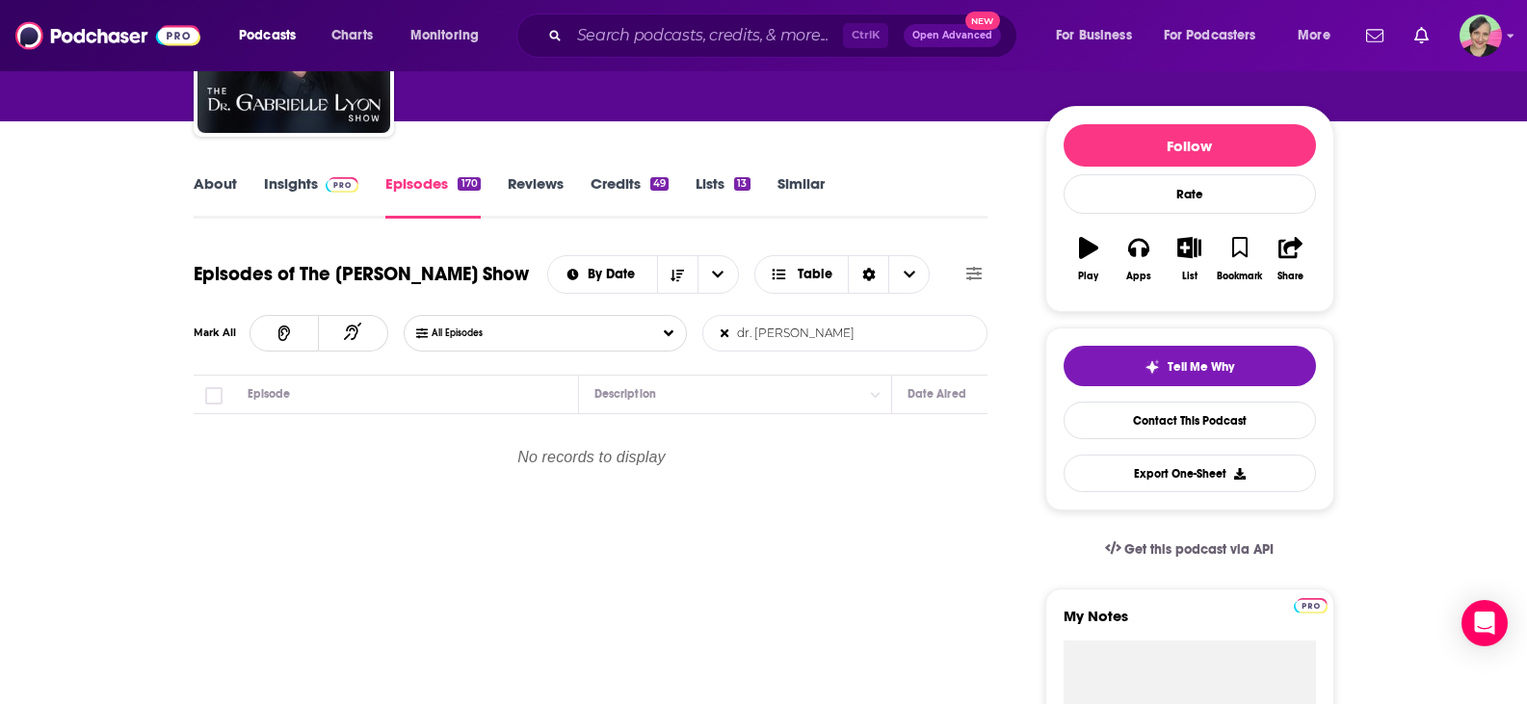
drag, startPoint x: 734, startPoint y: 381, endPoint x: 914, endPoint y: 385, distance: 180.2
click at [914, 352] on form "dr. [PERSON_NAME] List Search Input Search Episodes..." at bounding box center [844, 333] width 285 height 37
type input "[PERSON_NAME]"
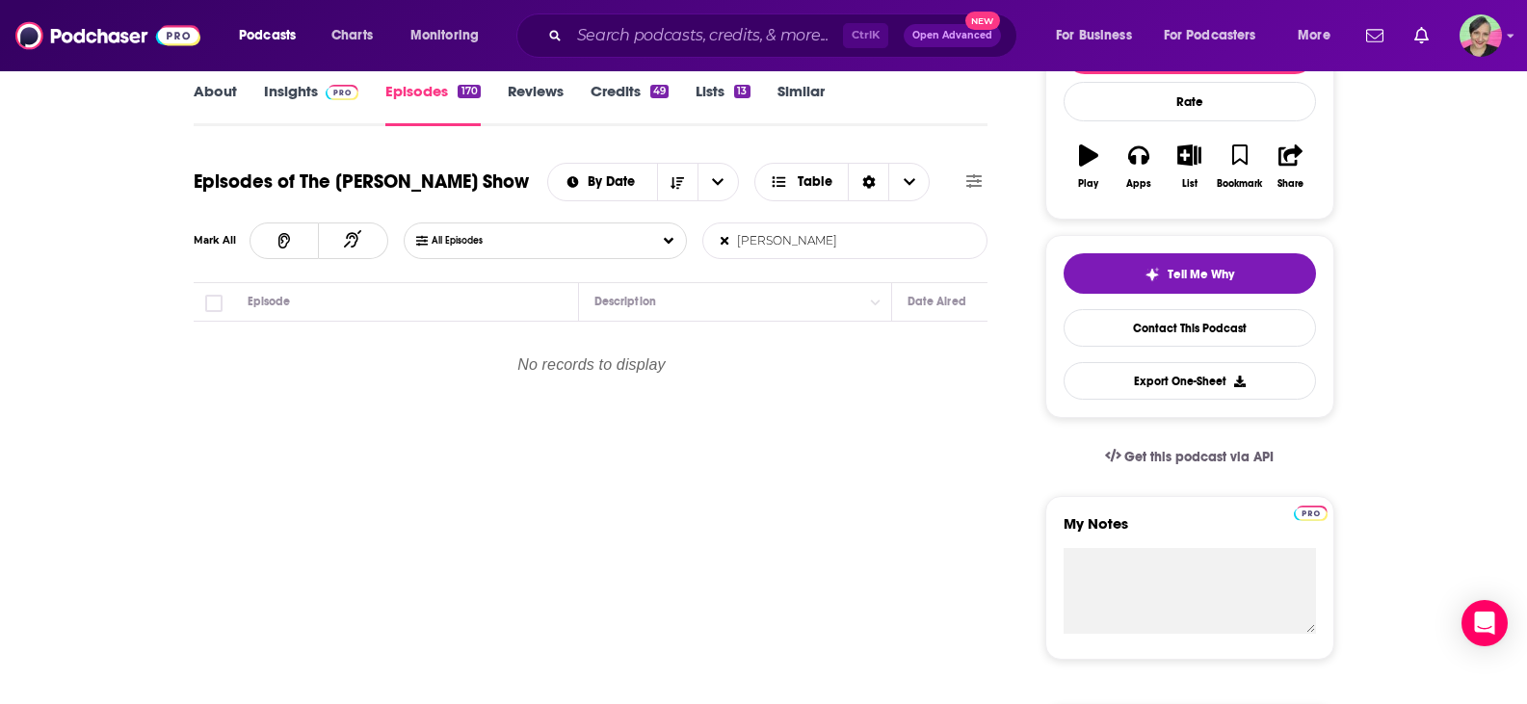
scroll to position [289, 0]
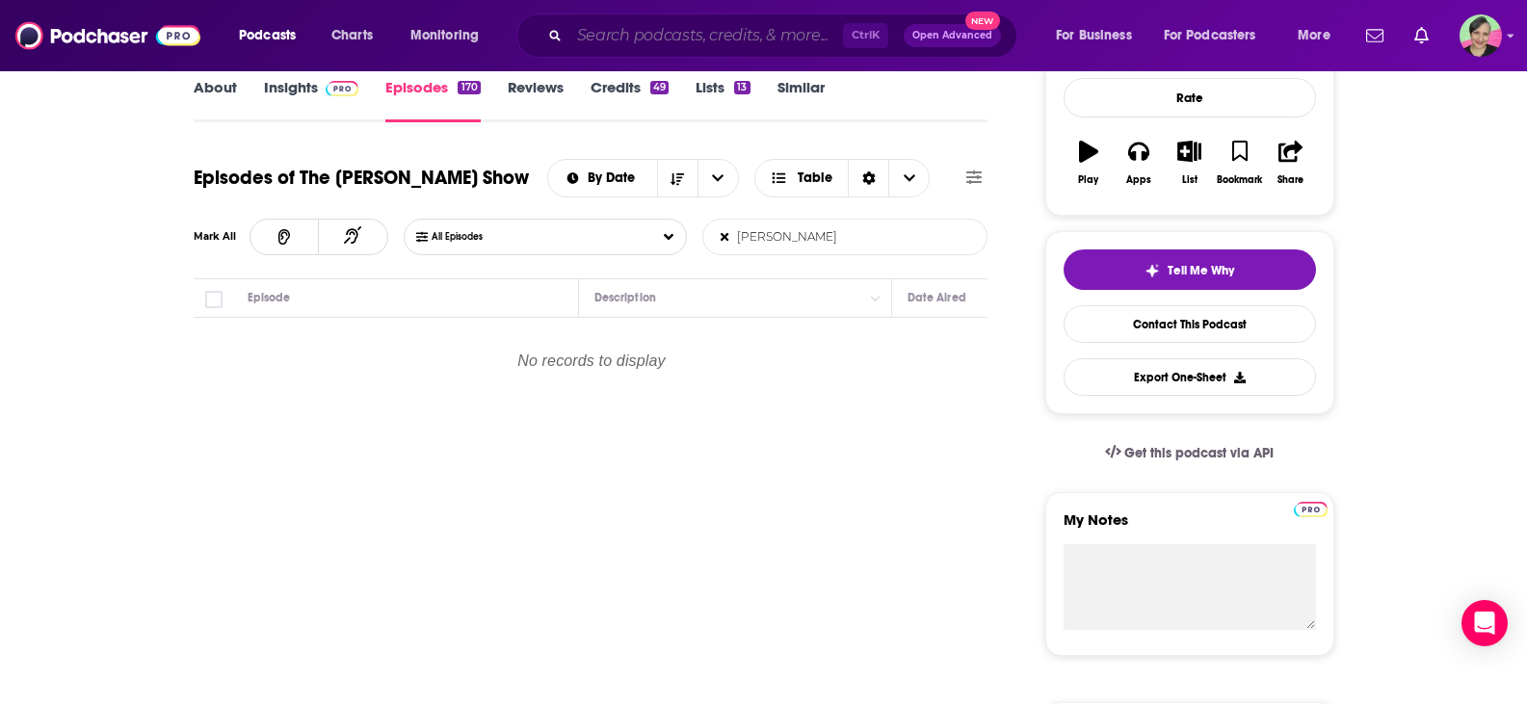
click at [650, 29] on input "Search podcasts, credits, & more..." at bounding box center [706, 35] width 274 height 31
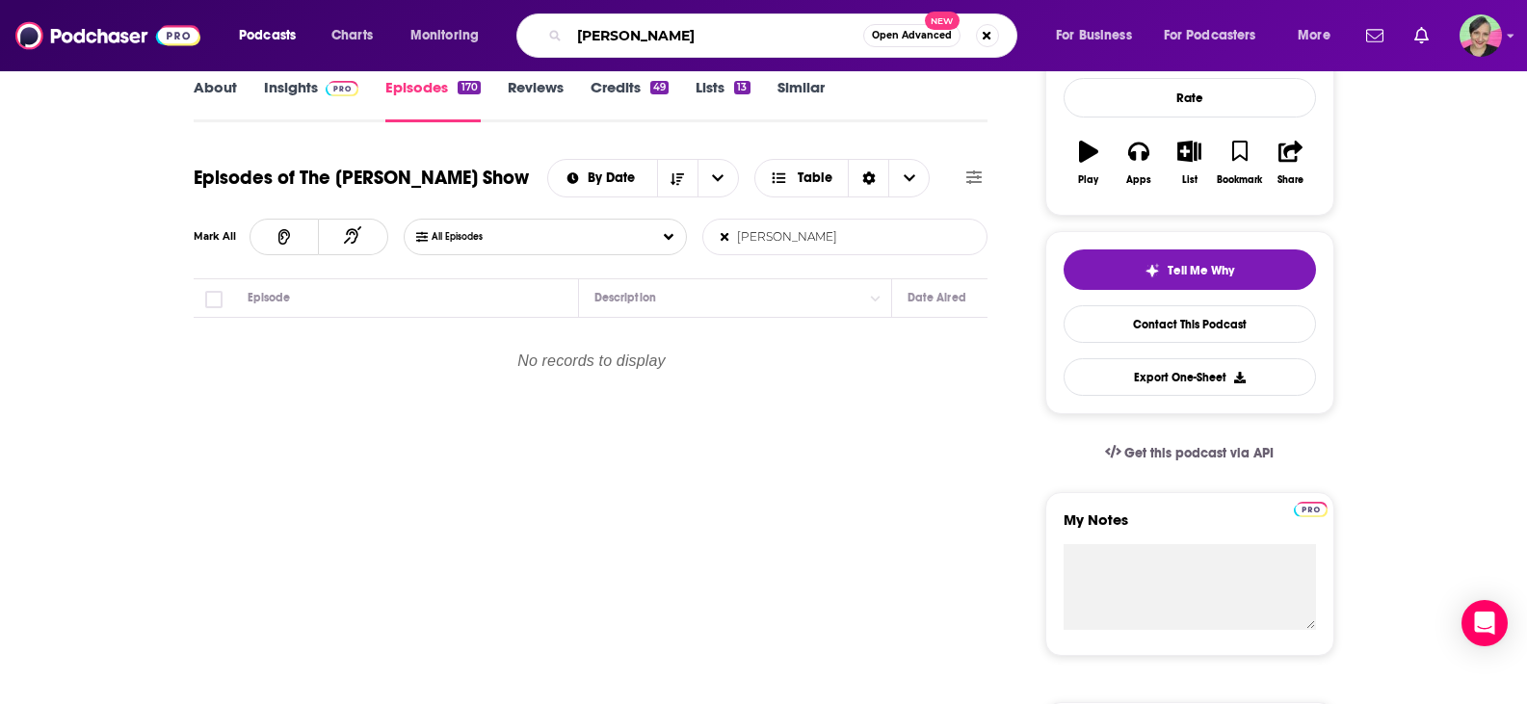
type input "[PERSON_NAME]"
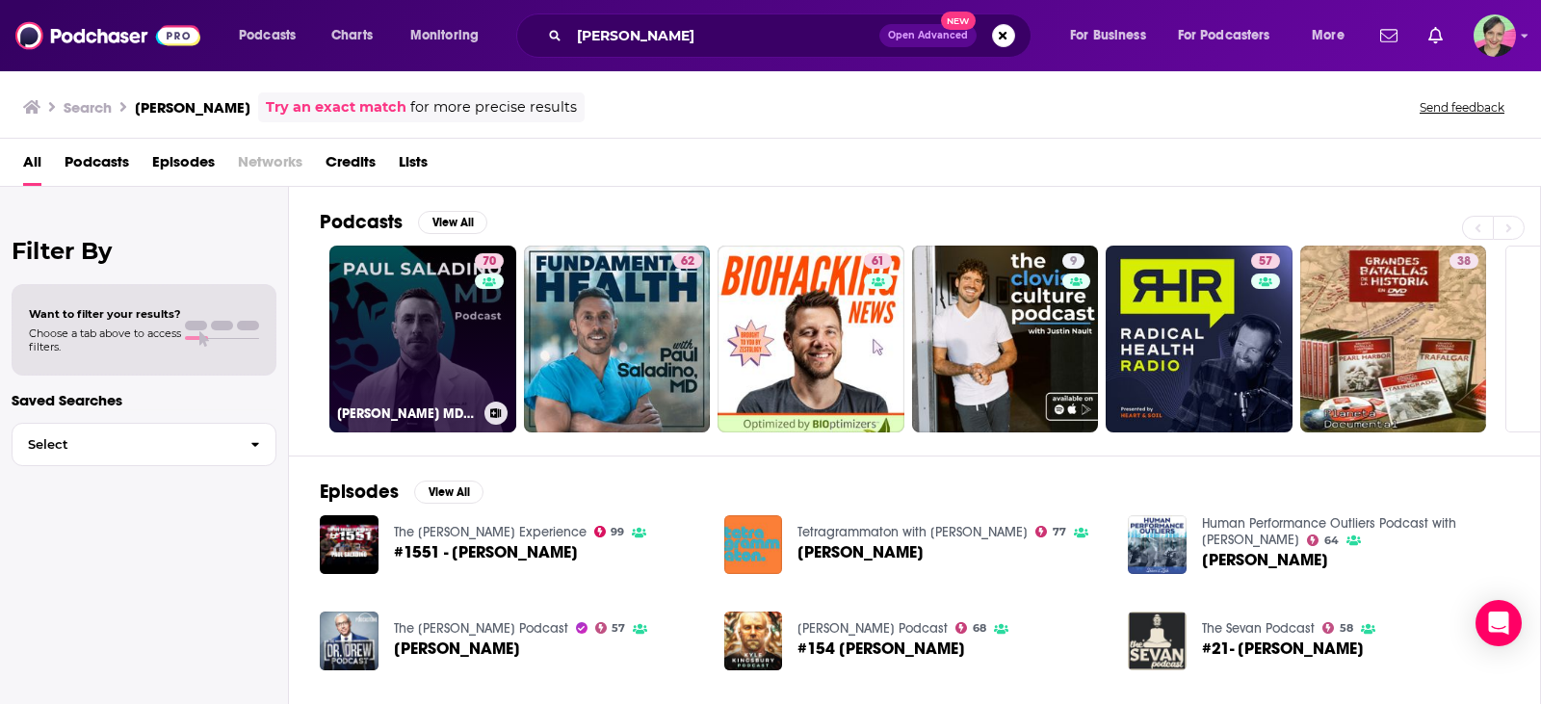
click at [412, 288] on link "70 [PERSON_NAME] MD podcast" at bounding box center [422, 339] width 187 height 187
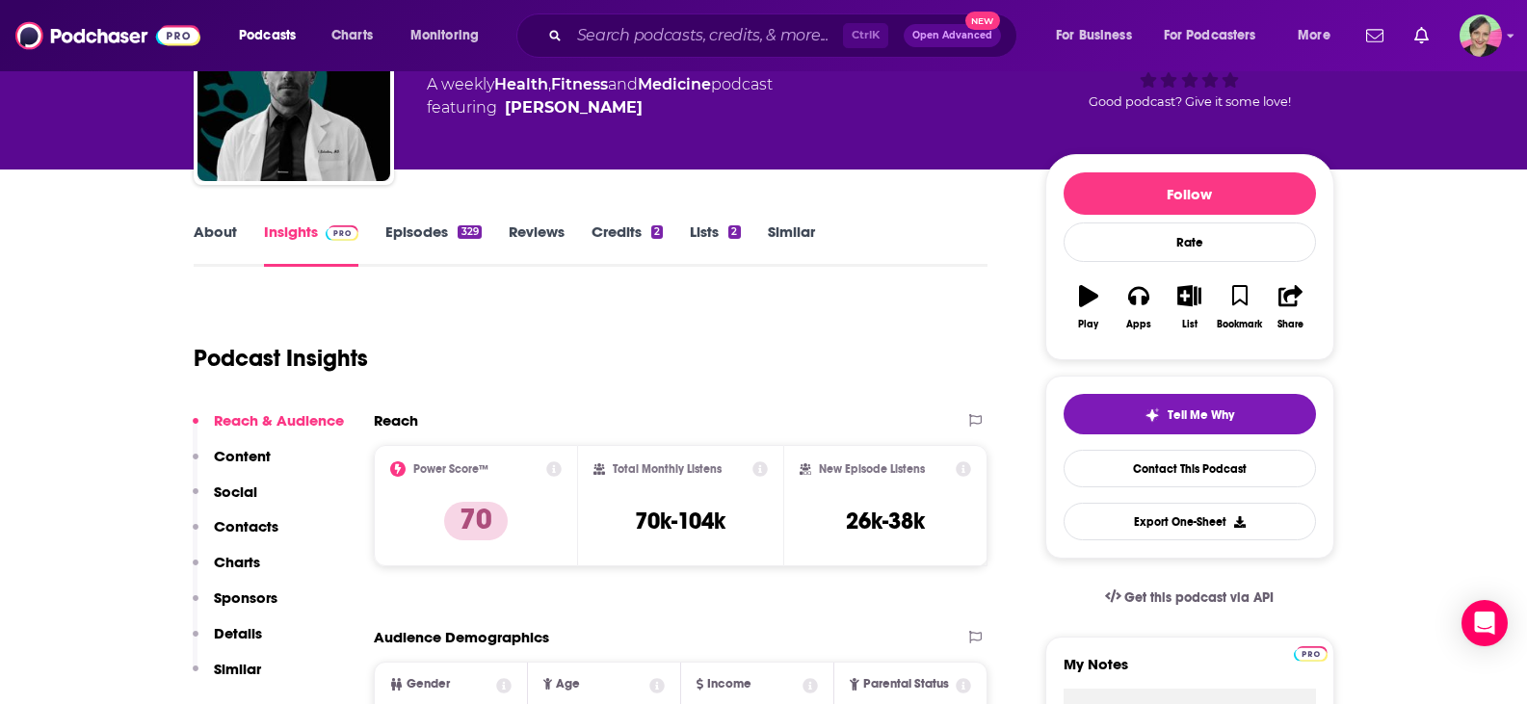
scroll to position [193, 0]
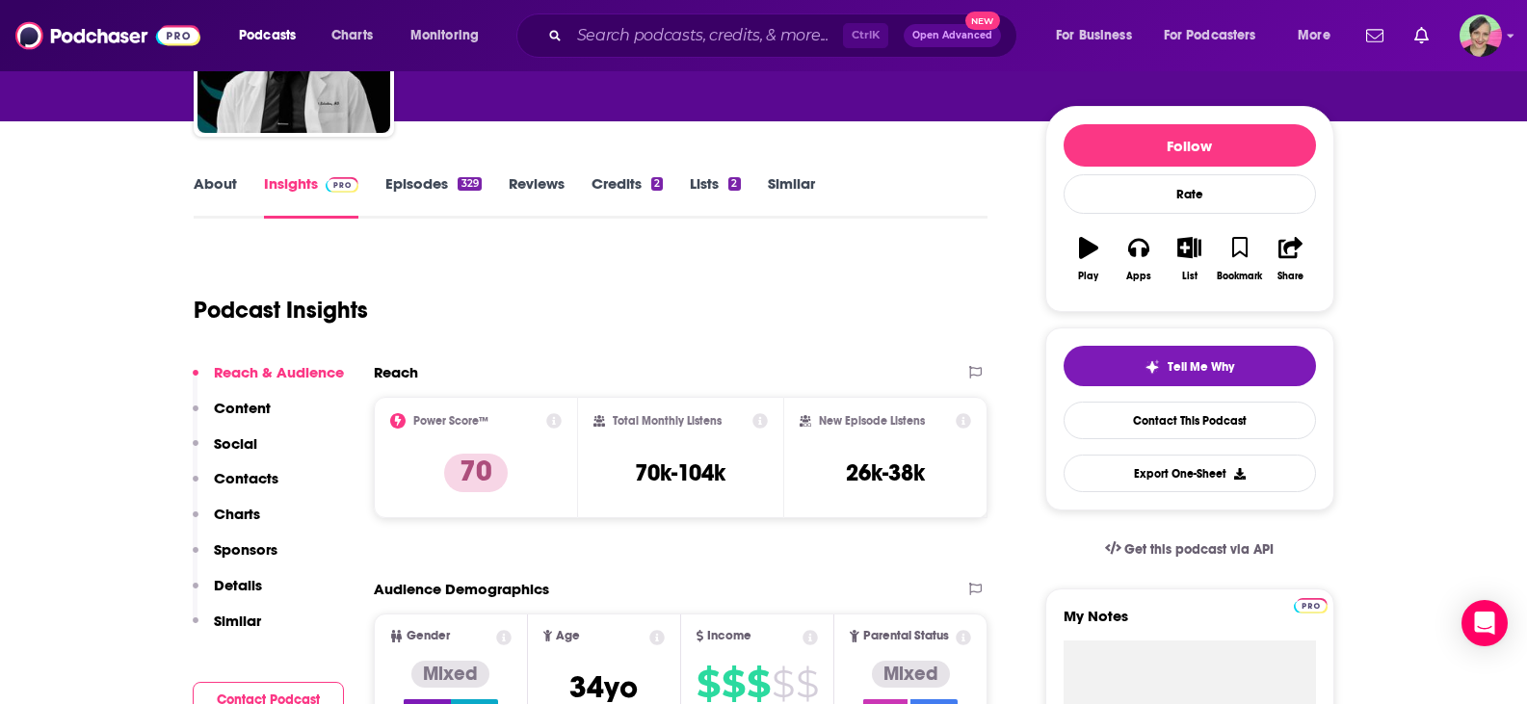
click at [426, 191] on link "Episodes 329" at bounding box center [432, 196] width 95 height 44
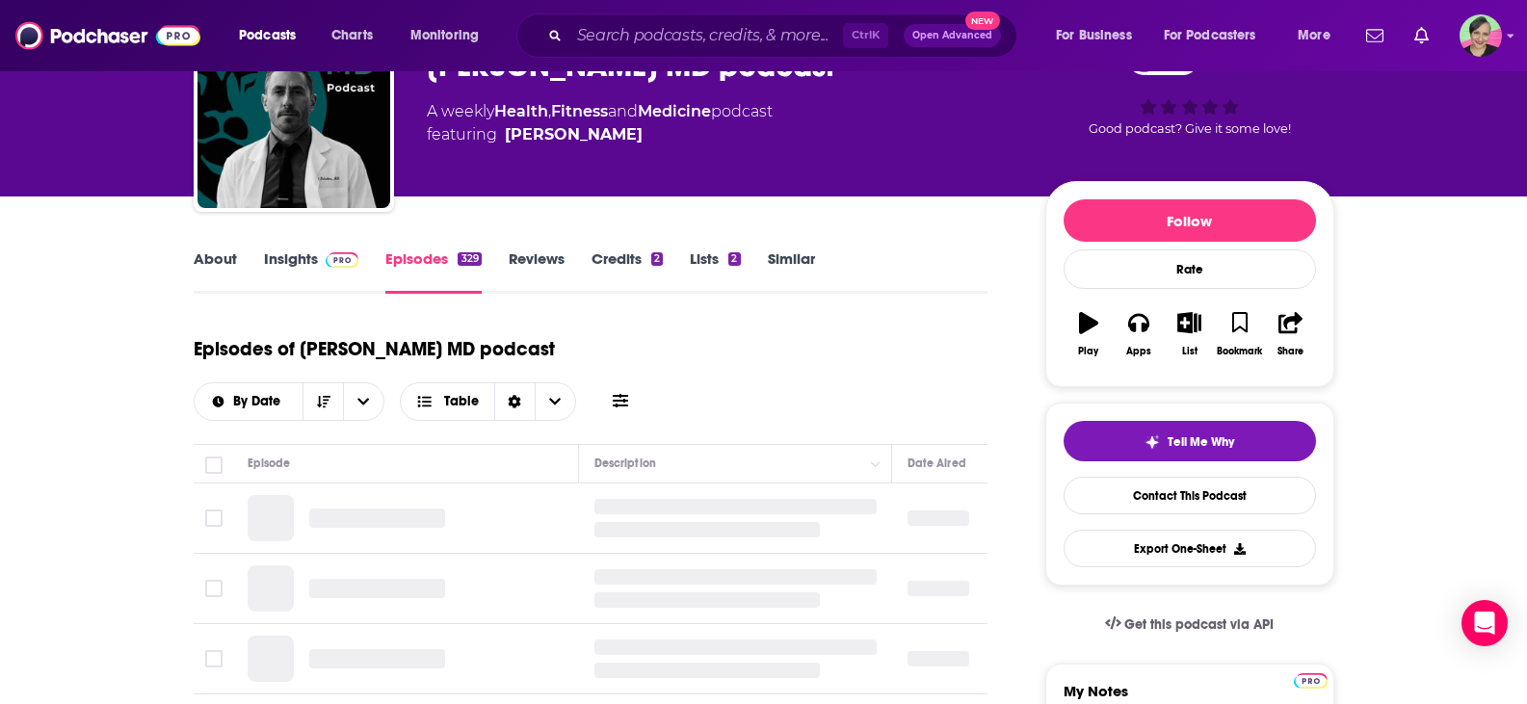
scroll to position [289, 0]
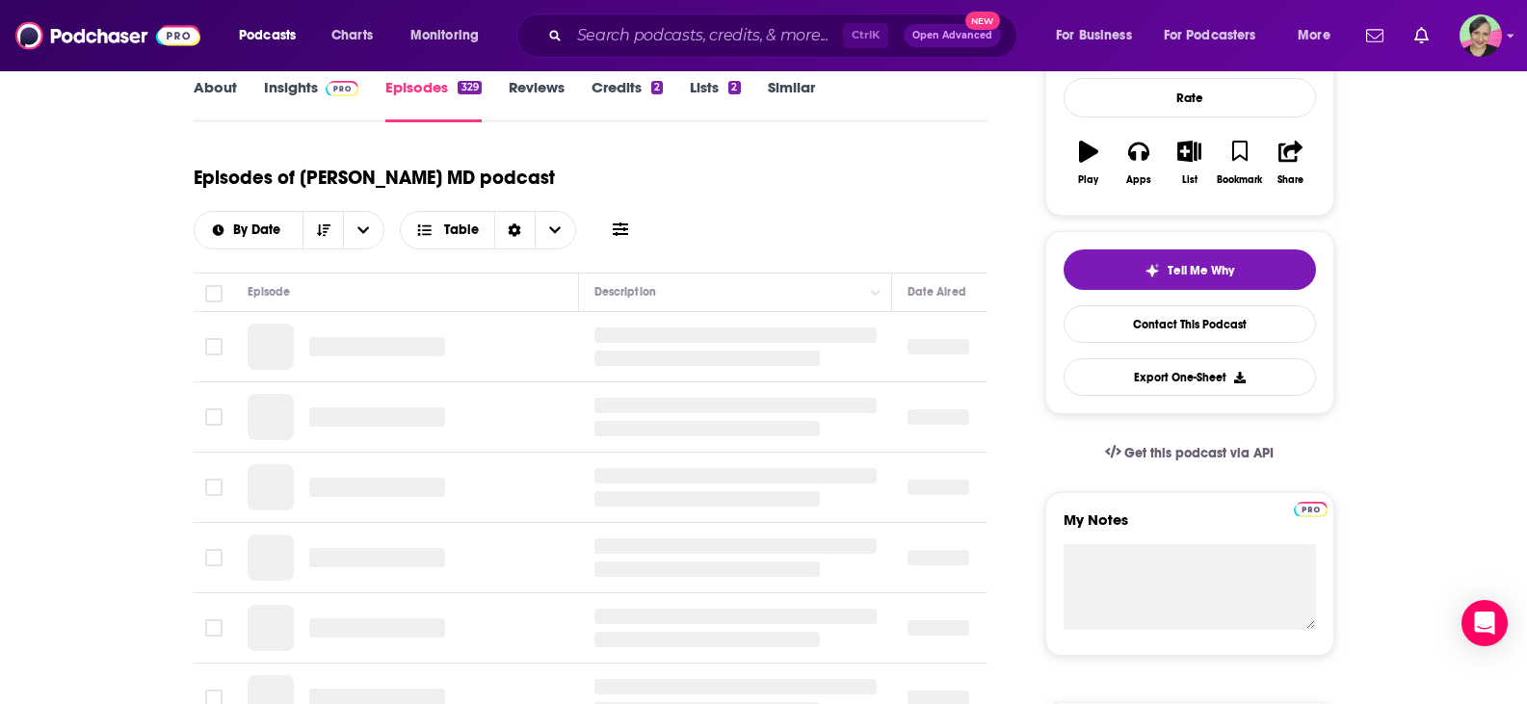
click at [628, 222] on icon at bounding box center [620, 229] width 15 height 15
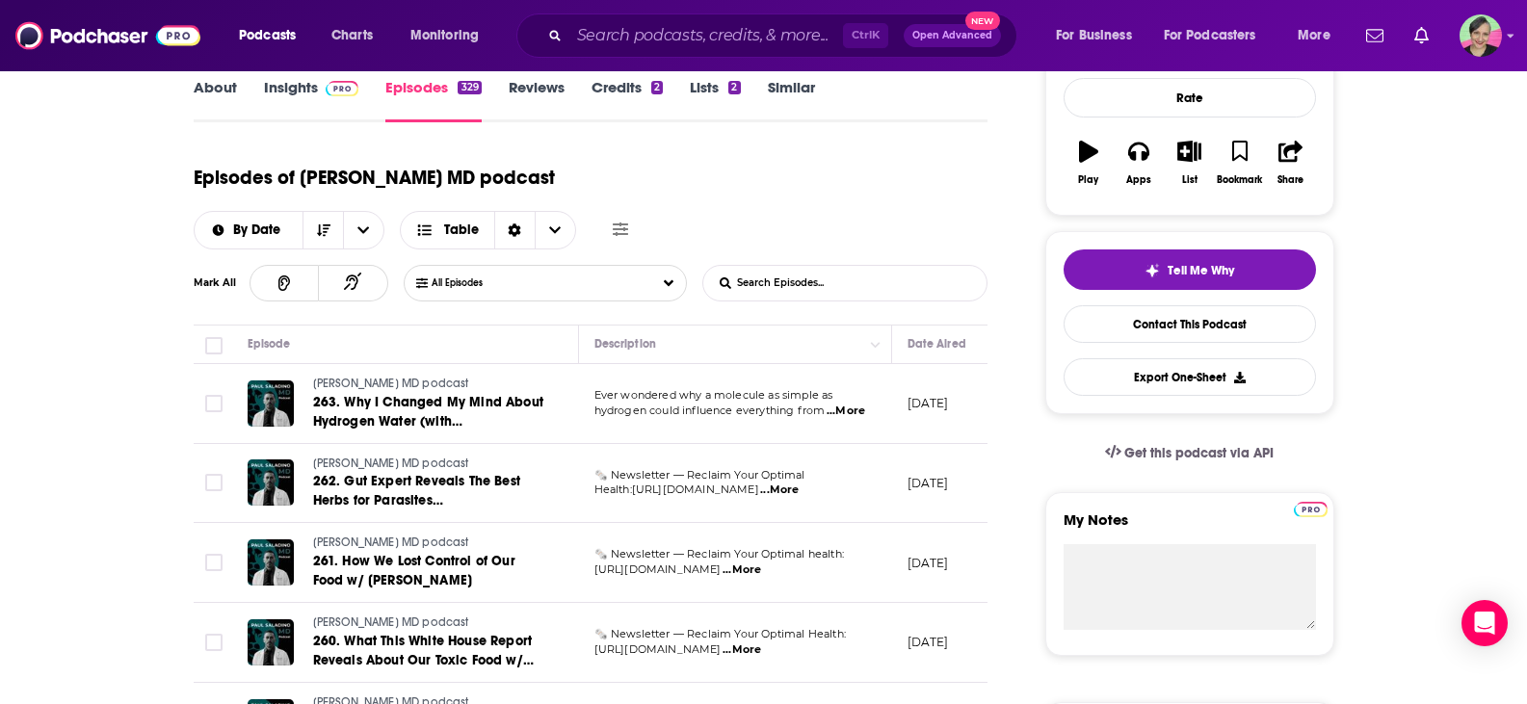
click at [628, 222] on icon at bounding box center [620, 229] width 15 height 15
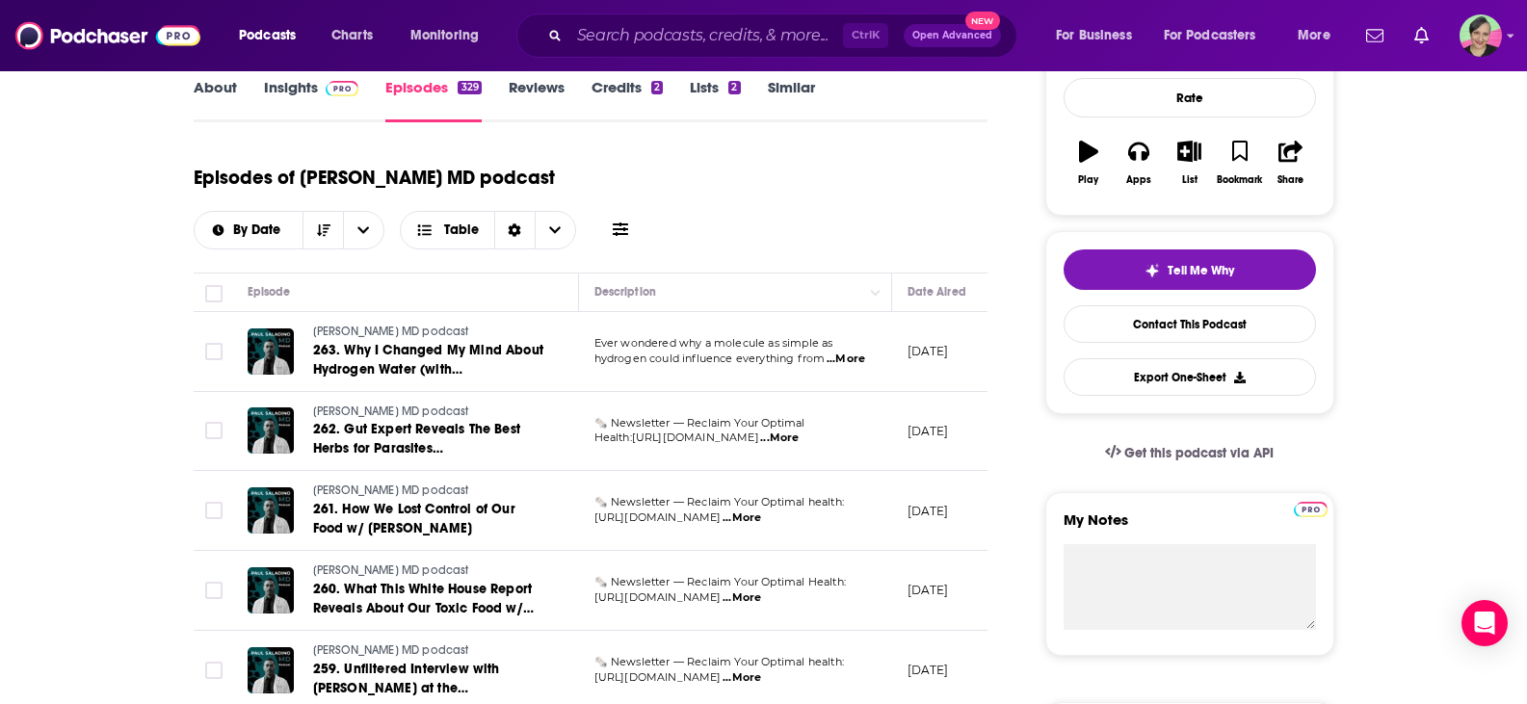
click at [628, 223] on icon at bounding box center [620, 229] width 15 height 13
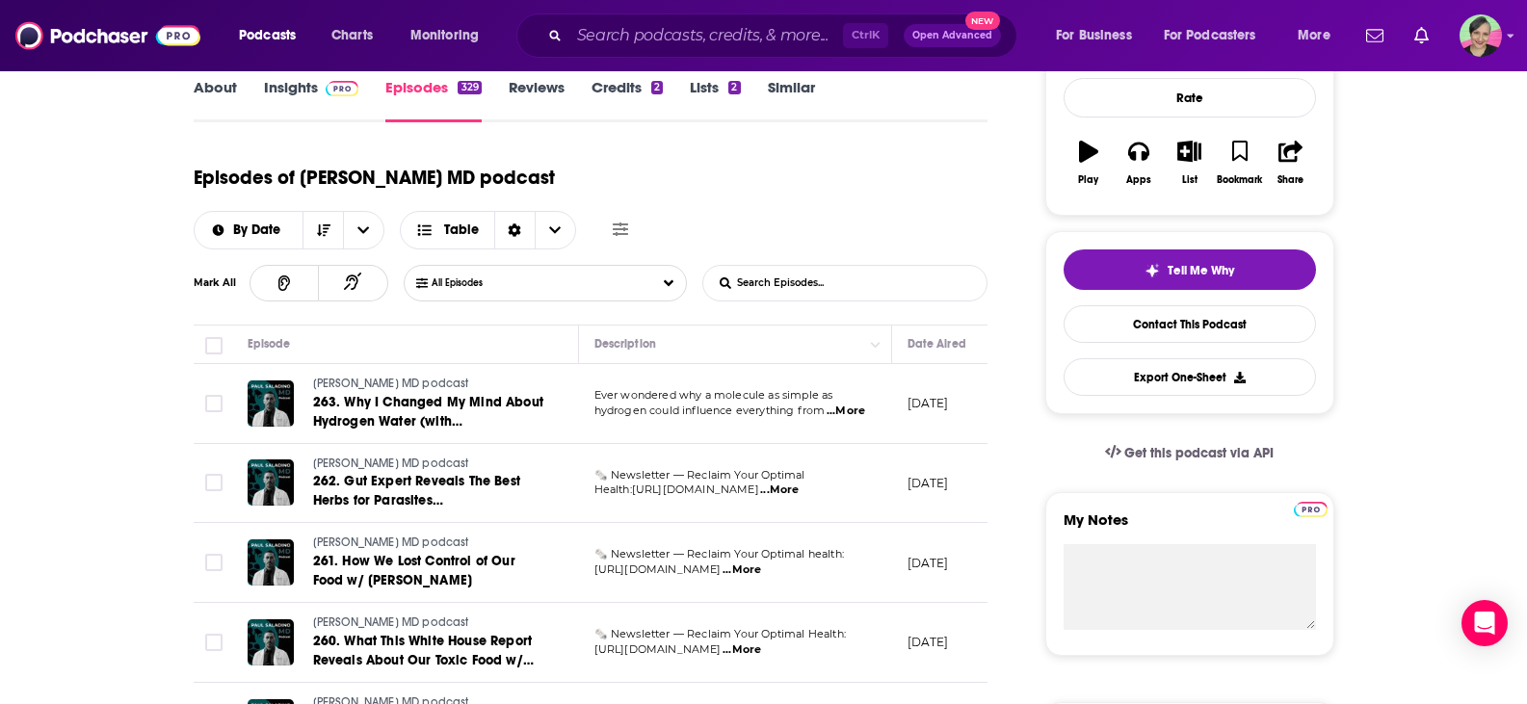
click at [856, 266] on input "List Search Input" at bounding box center [803, 283] width 201 height 35
type input "[PERSON_NAME]"
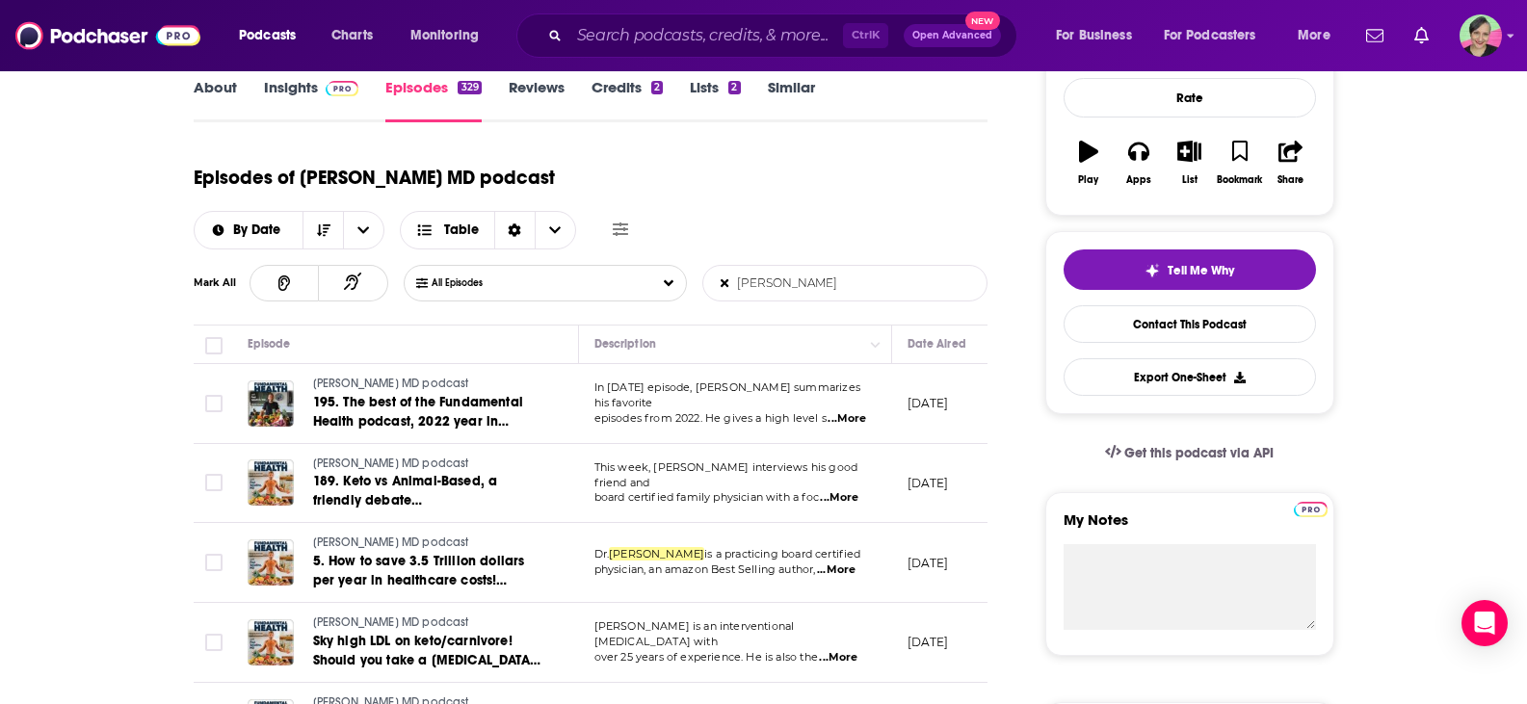
click at [853, 411] on span "...More" at bounding box center [846, 418] width 39 height 15
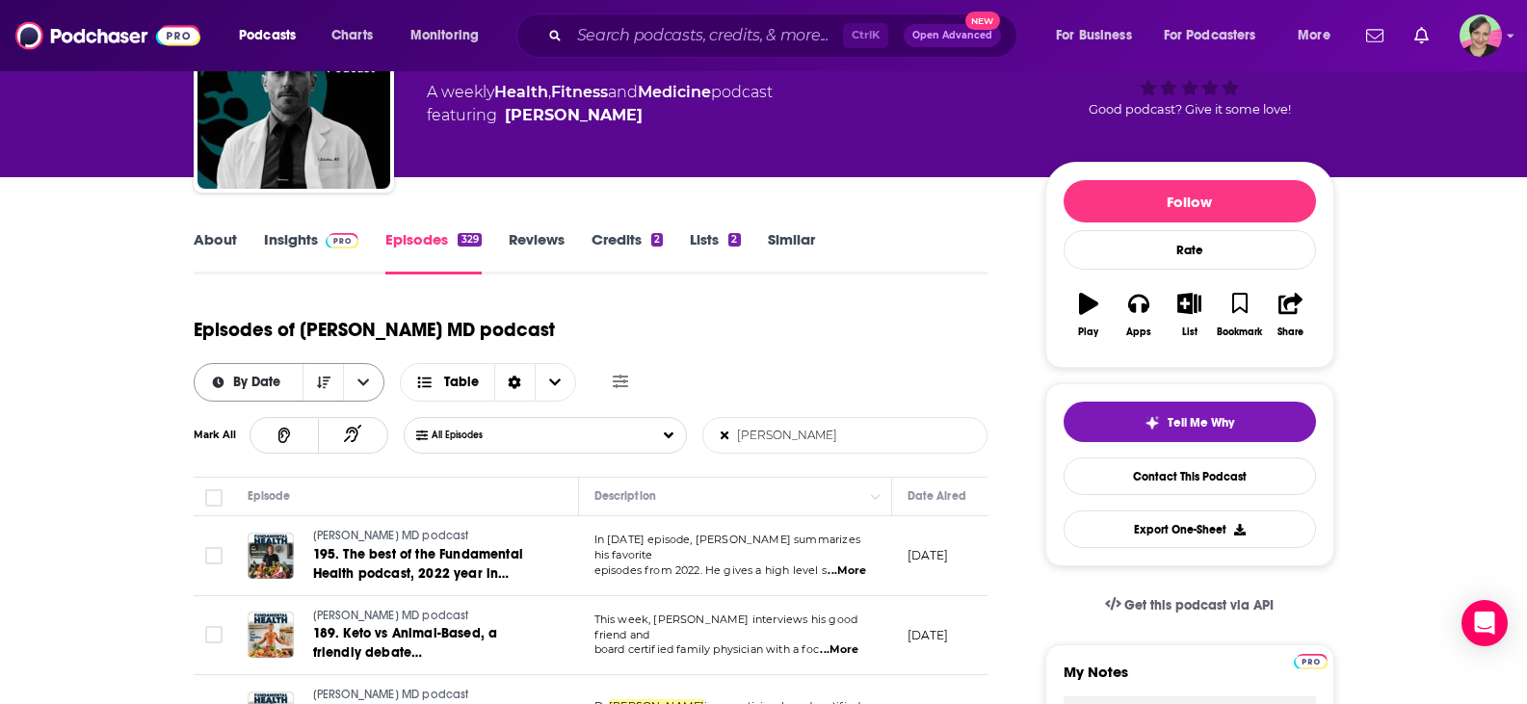
scroll to position [0, 0]
